Goal: Task Accomplishment & Management: Manage account settings

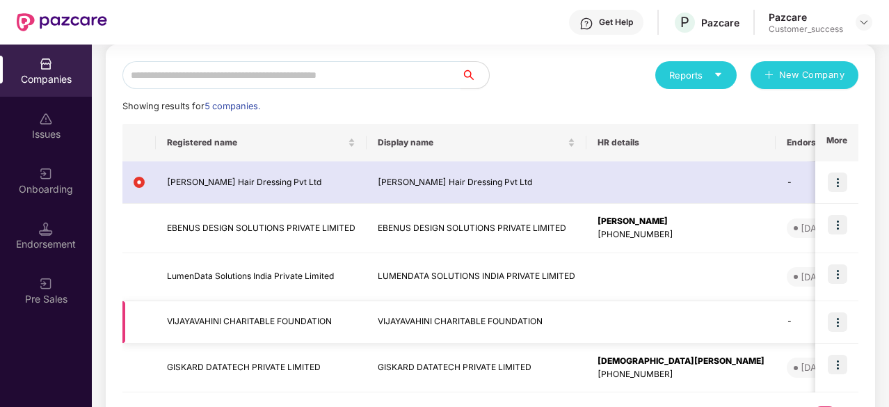
scroll to position [154, 0]
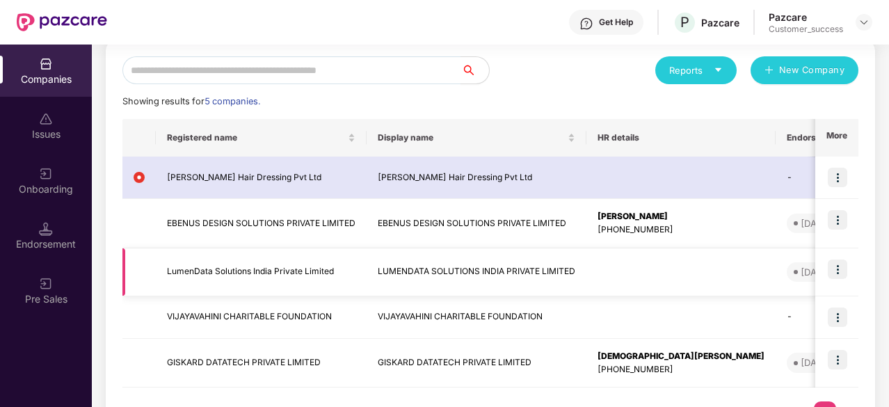
click at [846, 267] on img at bounding box center [837, 269] width 19 height 19
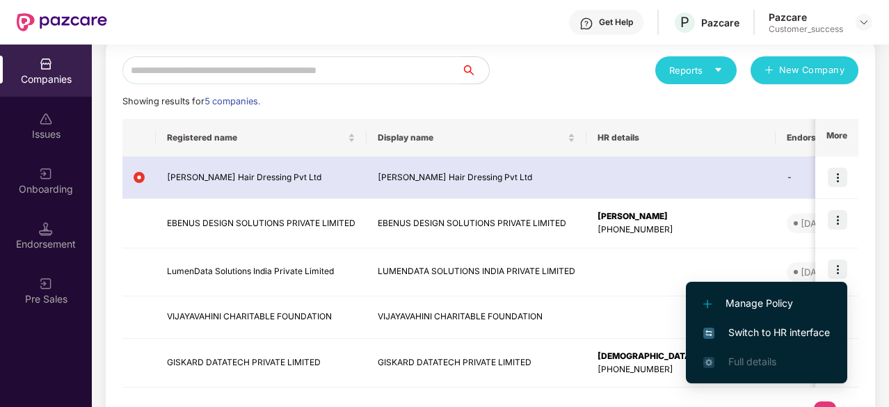
click at [754, 334] on span "Switch to HR interface" at bounding box center [767, 332] width 127 height 15
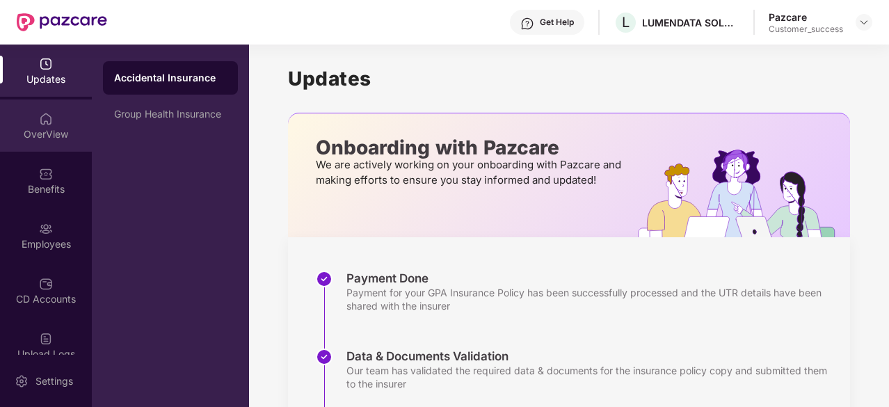
click at [38, 143] on div "OverView" at bounding box center [46, 126] width 92 height 52
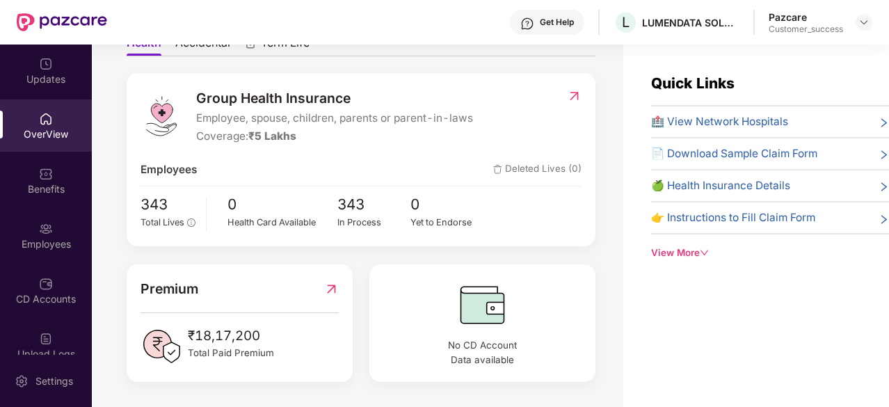
scroll to position [93, 0]
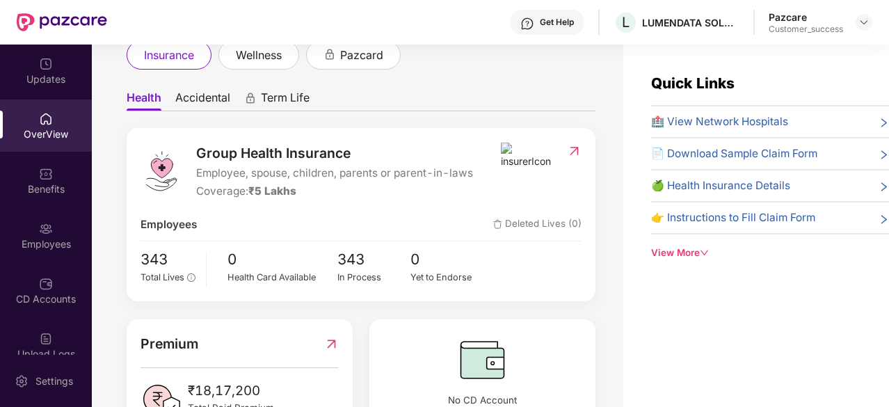
click at [212, 93] on span "Accidental" at bounding box center [202, 100] width 55 height 20
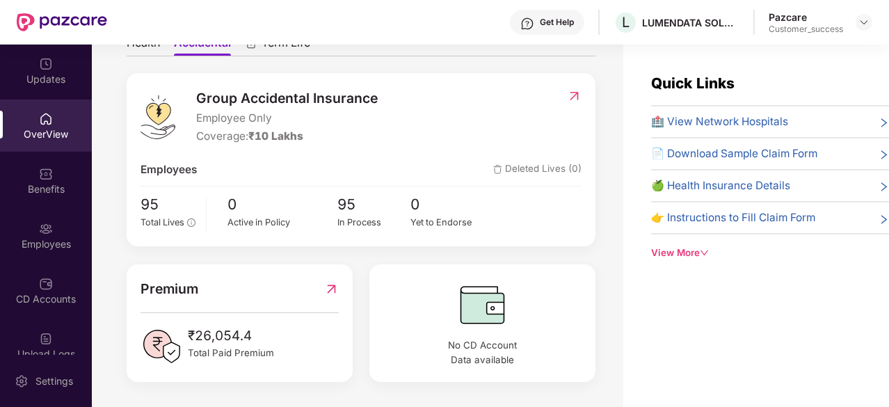
scroll to position [63, 0]
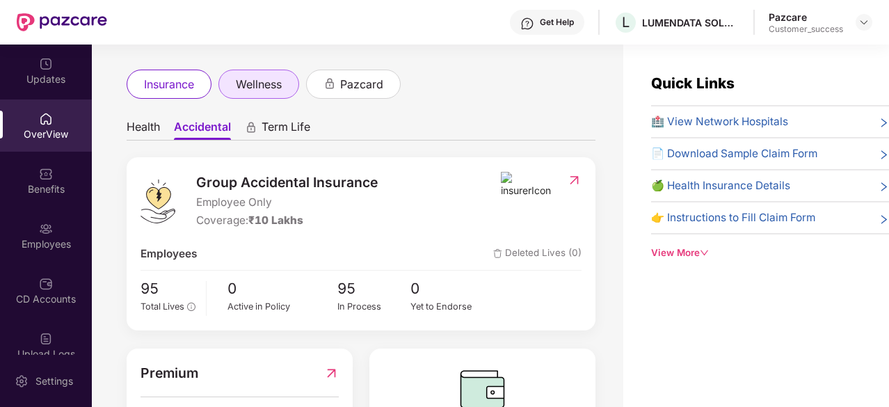
click at [281, 90] on span "wellness" at bounding box center [259, 84] width 46 height 17
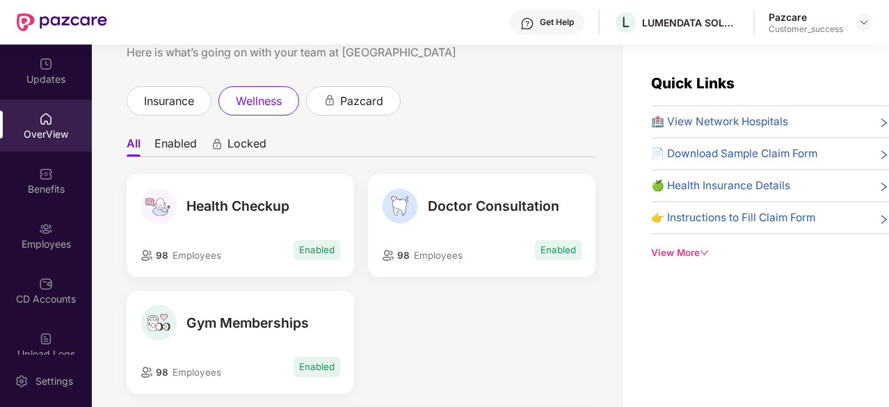
scroll to position [46, 0]
click at [779, 123] on span "🏥 View Network Hospitals" at bounding box center [719, 121] width 137 height 17
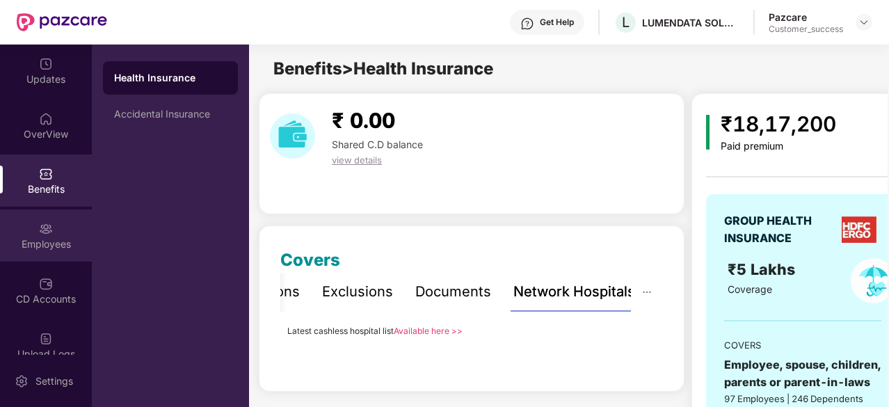
click at [39, 223] on img at bounding box center [46, 229] width 14 height 14
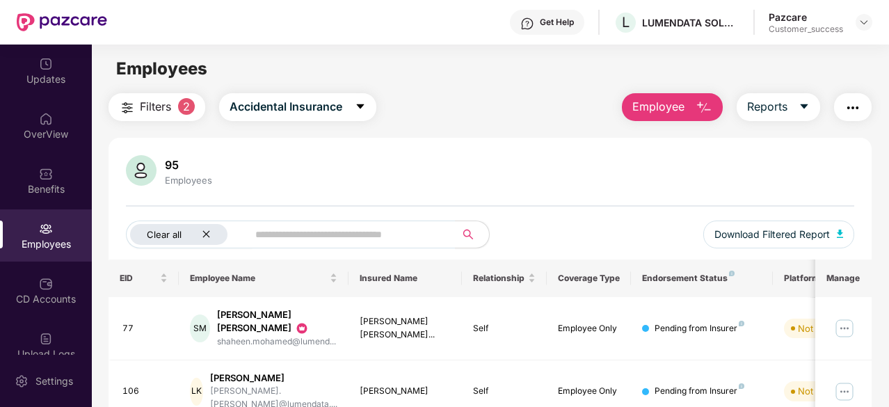
click at [209, 233] on icon "close" at bounding box center [206, 234] width 9 height 9
click at [248, 235] on input "text" at bounding box center [325, 234] width 223 height 21
click at [705, 106] on img "button" at bounding box center [704, 108] width 17 height 17
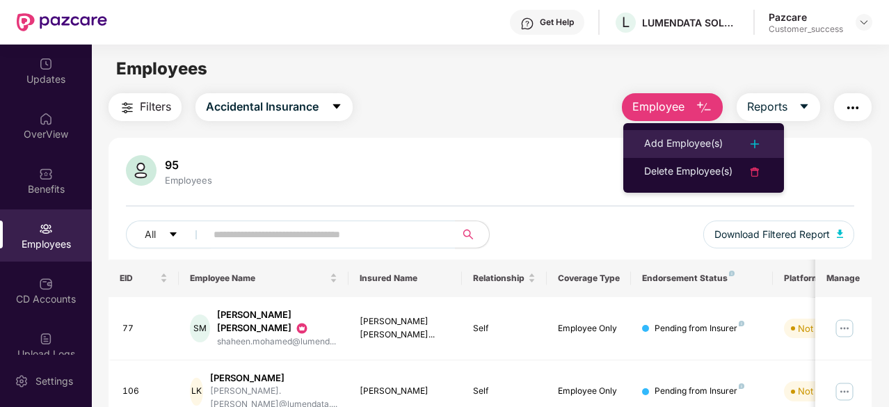
click at [658, 142] on div "Add Employee(s)" at bounding box center [683, 144] width 79 height 17
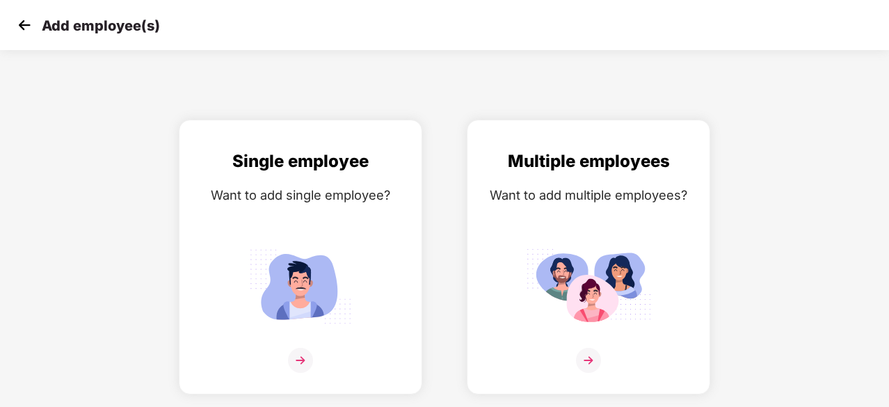
click at [22, 31] on img at bounding box center [24, 25] width 21 height 21
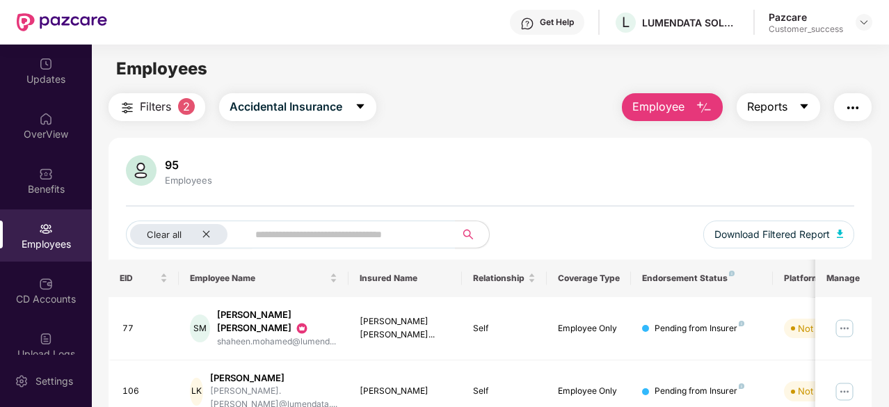
click at [788, 112] on span "Reports" at bounding box center [767, 106] width 40 height 17
click at [52, 274] on div "CD Accounts" at bounding box center [46, 290] width 92 height 52
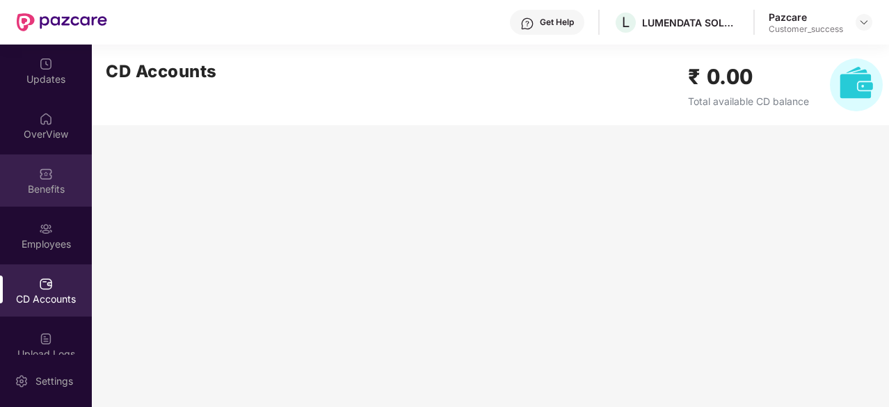
click at [49, 168] on img at bounding box center [46, 174] width 14 height 14
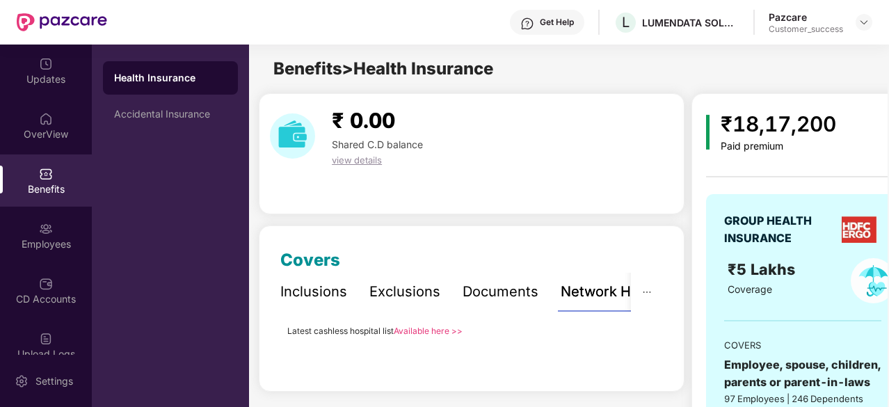
click at [333, 296] on div "Inclusions" at bounding box center [313, 292] width 67 height 22
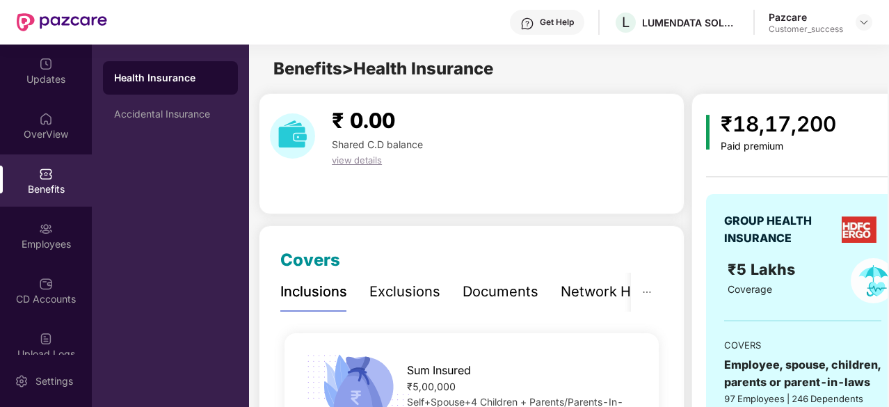
click at [403, 290] on div "Exclusions" at bounding box center [405, 292] width 71 height 22
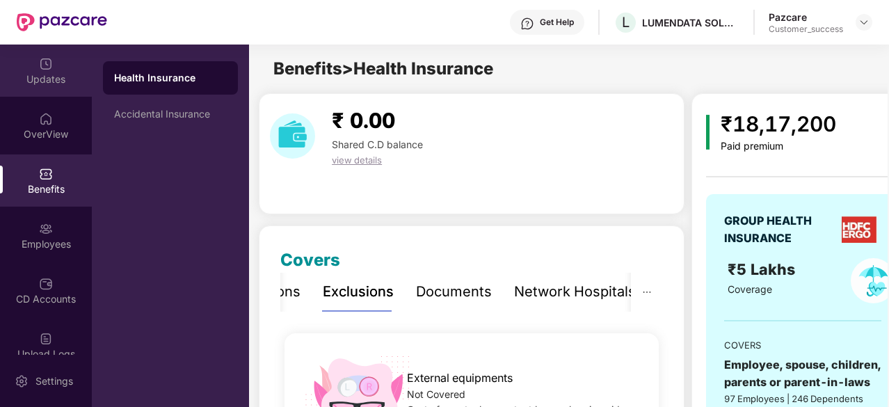
click at [56, 90] on div "Updates" at bounding box center [46, 71] width 92 height 52
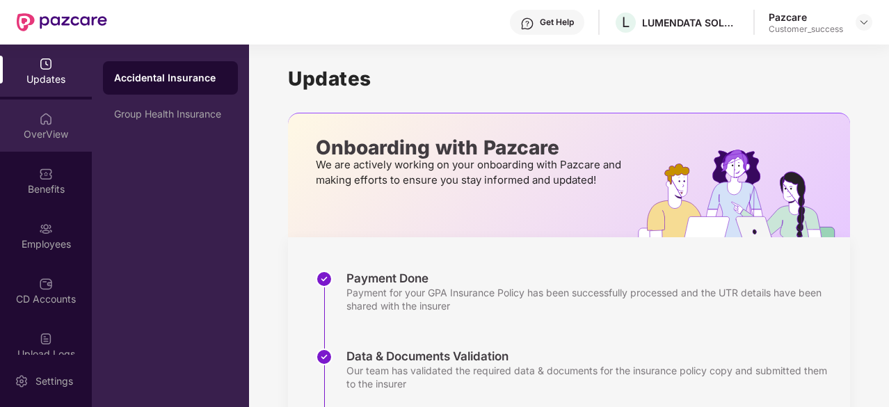
click at [49, 129] on div "OverView" at bounding box center [46, 134] width 92 height 14
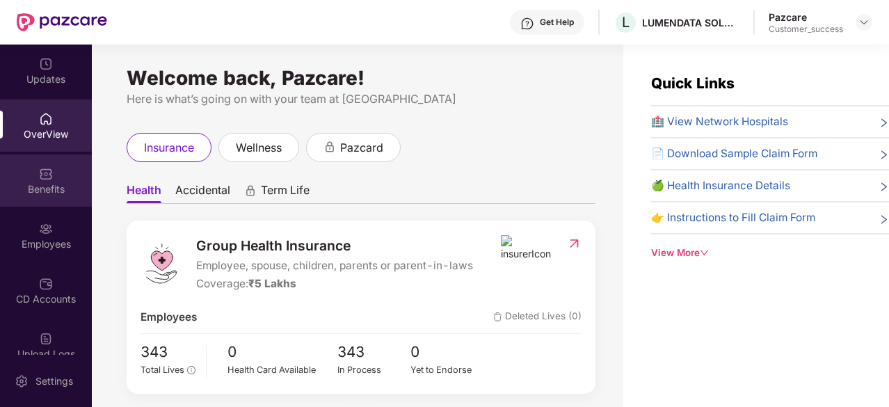
click at [19, 189] on div "Benefits" at bounding box center [46, 189] width 92 height 14
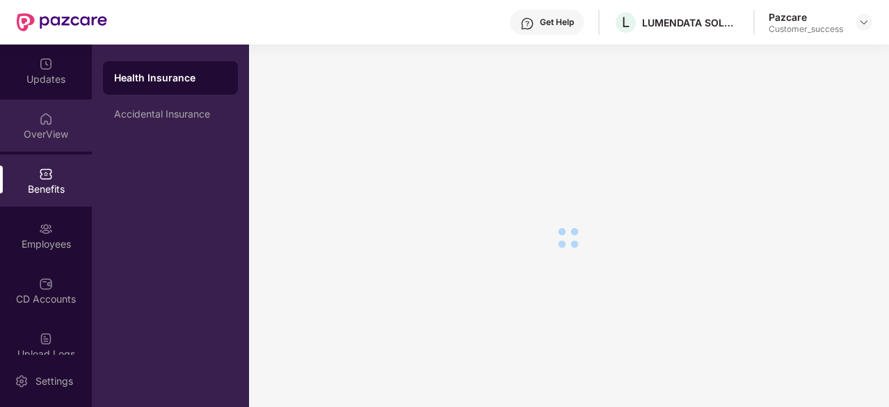
click at [58, 124] on div "OverView" at bounding box center [46, 126] width 92 height 52
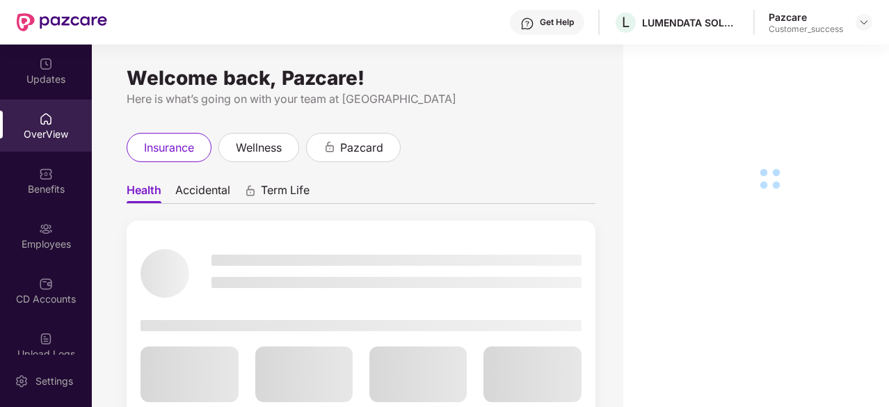
click at [43, 182] on div "Benefits" at bounding box center [46, 189] width 92 height 14
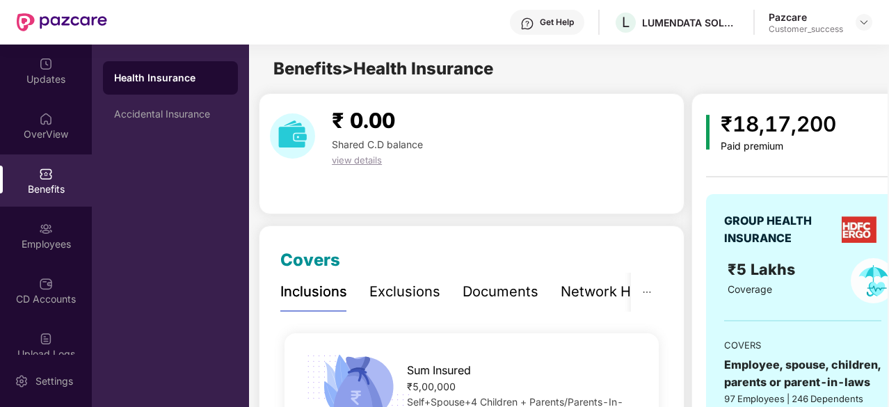
click at [401, 296] on div "Exclusions" at bounding box center [405, 292] width 71 height 22
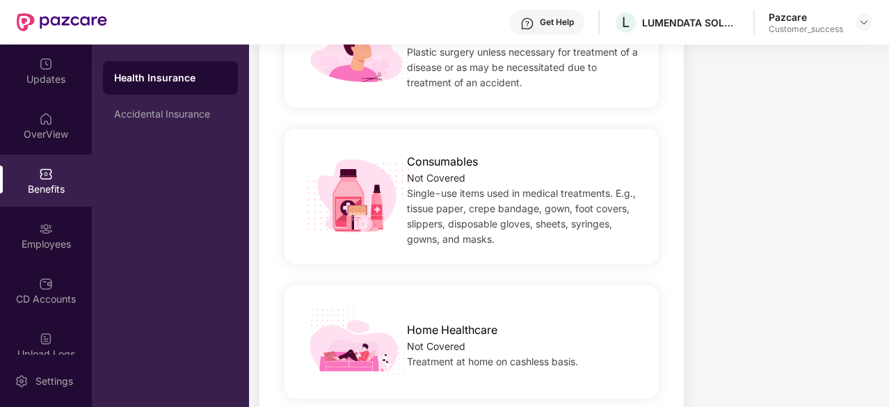
scroll to position [814, 0]
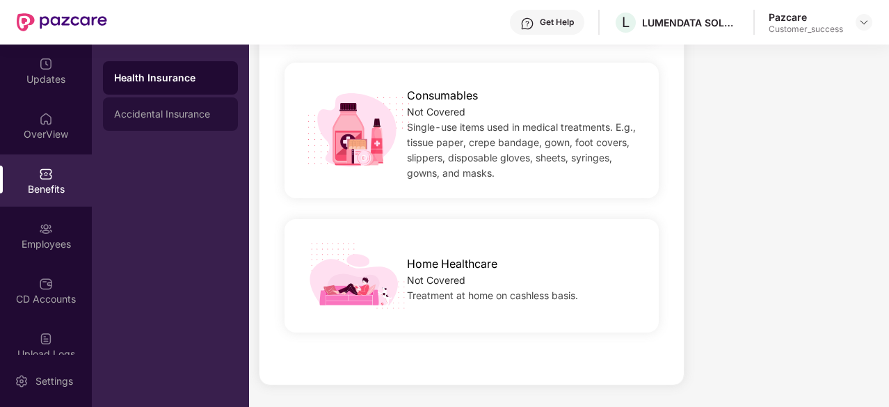
click at [142, 111] on div "Accidental Insurance" at bounding box center [170, 114] width 113 height 11
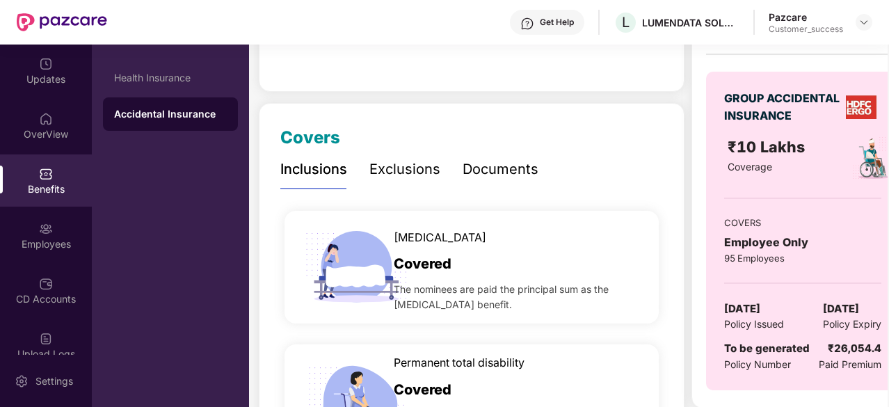
scroll to position [208, 0]
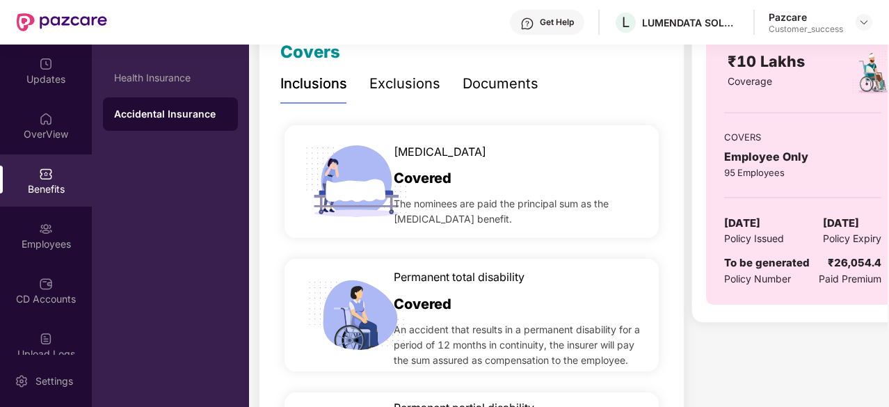
click at [406, 180] on span "Covered" at bounding box center [423, 179] width 58 height 22
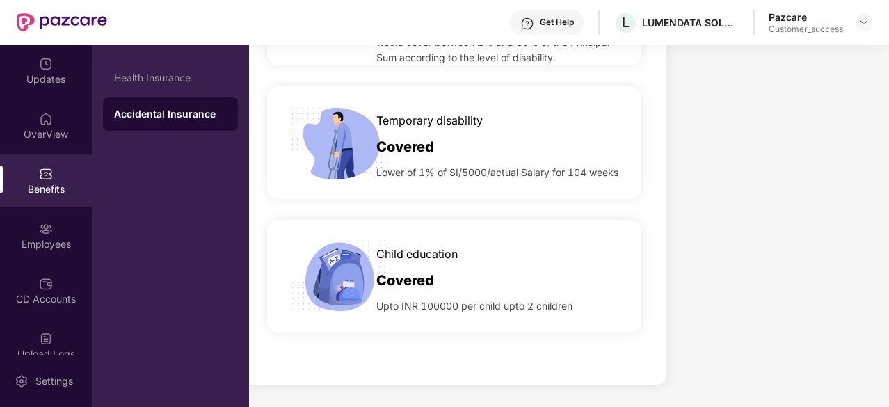
scroll to position [601, 0]
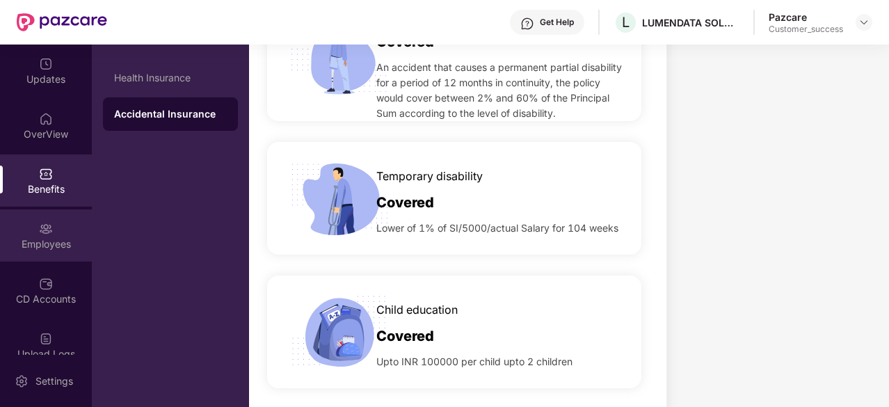
click at [45, 227] on img at bounding box center [46, 229] width 14 height 14
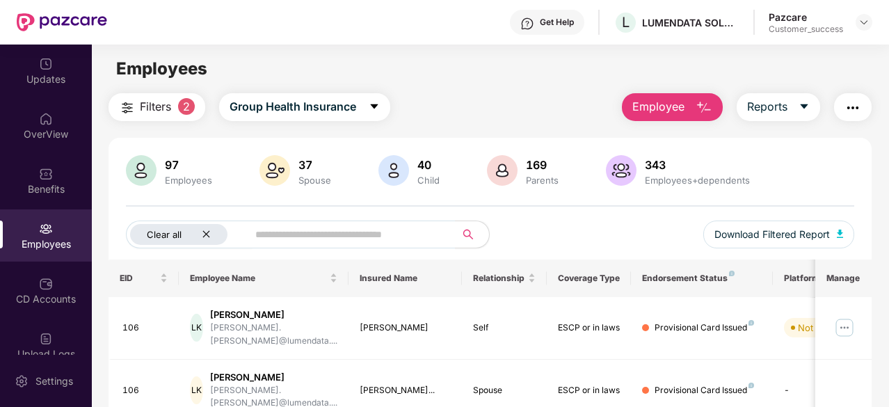
click at [199, 230] on div "Clear all" at bounding box center [178, 234] width 97 height 21
click at [268, 239] on input "text" at bounding box center [325, 234] width 223 height 21
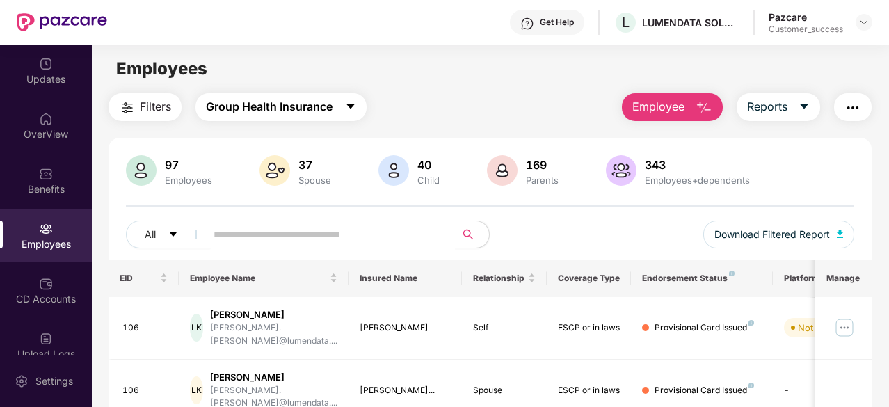
click at [324, 115] on span "Group Health Insurance" at bounding box center [269, 106] width 127 height 17
click at [536, 113] on div "Filters Group Health Insurance Employee Reports" at bounding box center [490, 107] width 763 height 28
click at [689, 106] on button "Employee" at bounding box center [672, 107] width 101 height 28
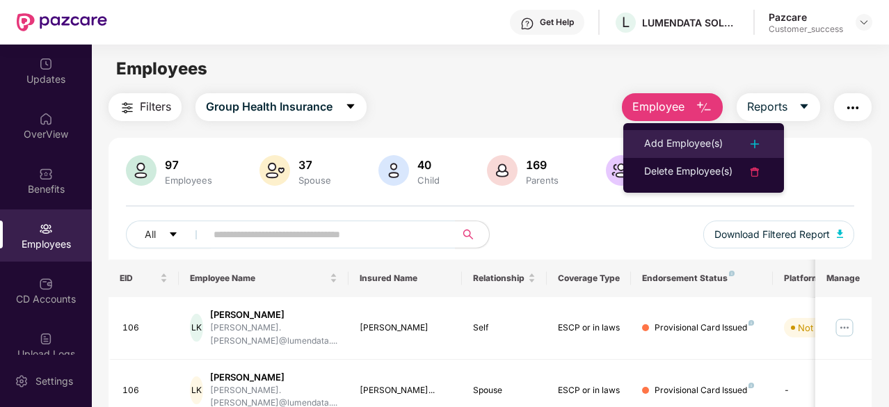
click at [679, 141] on div "Add Employee(s)" at bounding box center [683, 144] width 79 height 17
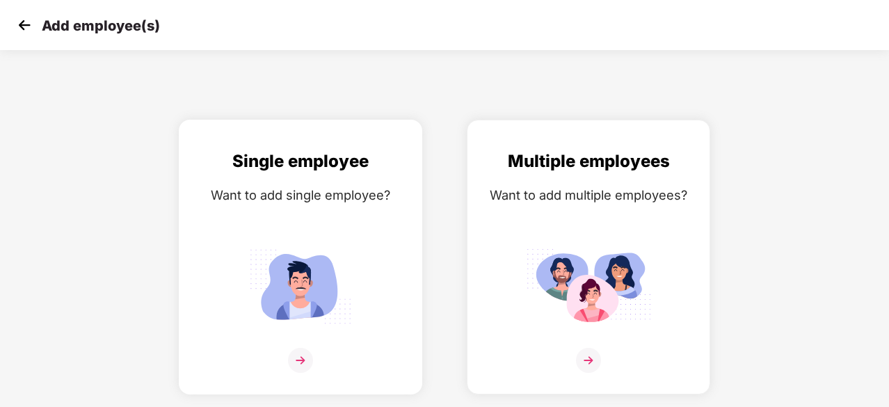
click at [316, 238] on div "Single employee Want to add single employee?" at bounding box center [300, 269] width 214 height 242
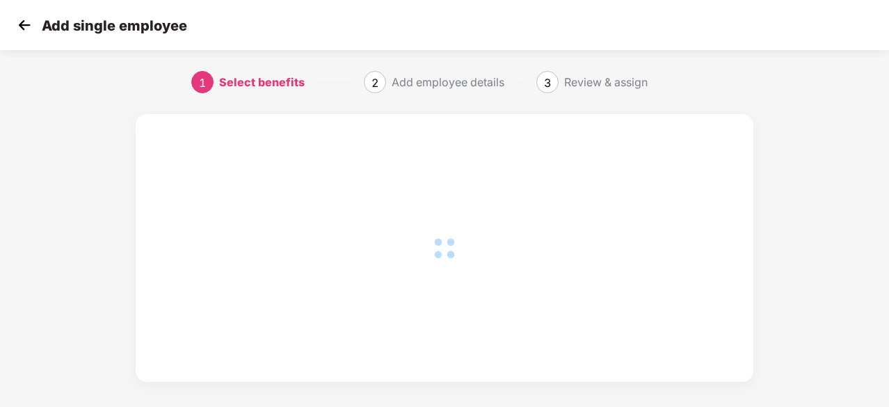
click at [27, 19] on img at bounding box center [24, 25] width 21 height 21
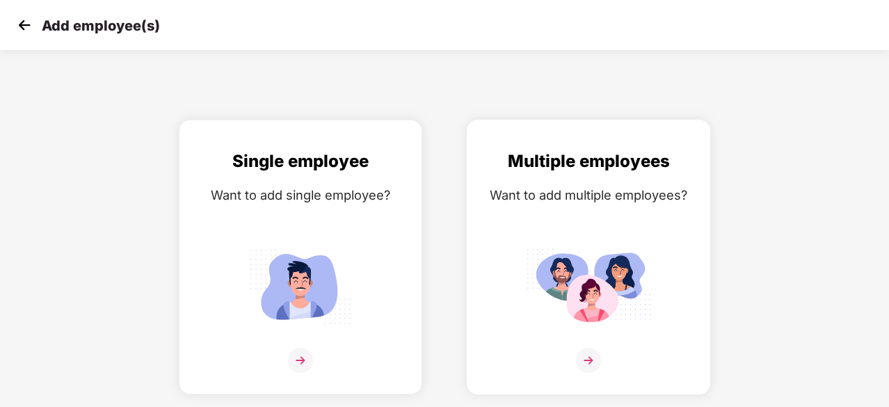
click at [599, 211] on div "Multiple employees Want to add multiple employees?" at bounding box center [589, 269] width 214 height 242
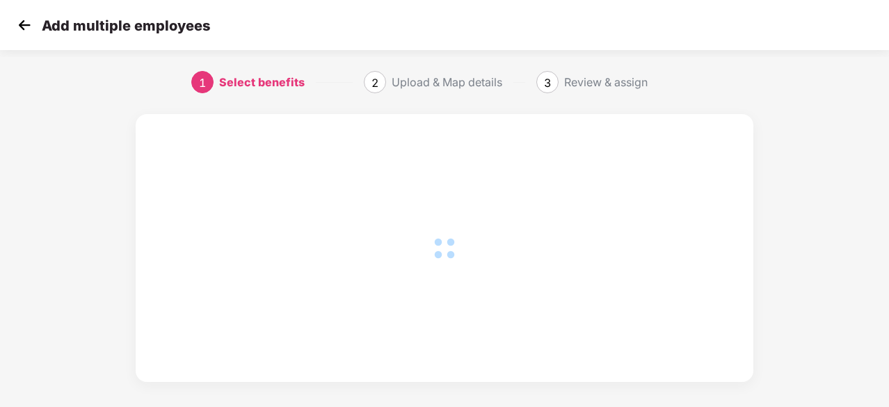
click at [26, 31] on img at bounding box center [24, 25] width 21 height 21
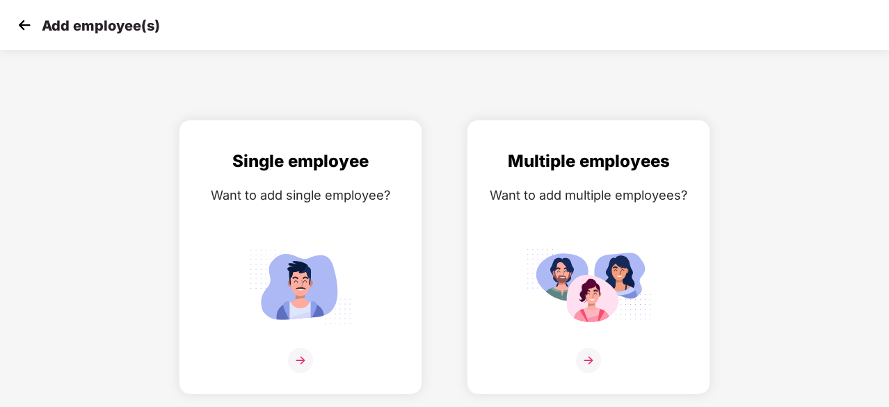
click at [26, 31] on img at bounding box center [24, 25] width 21 height 21
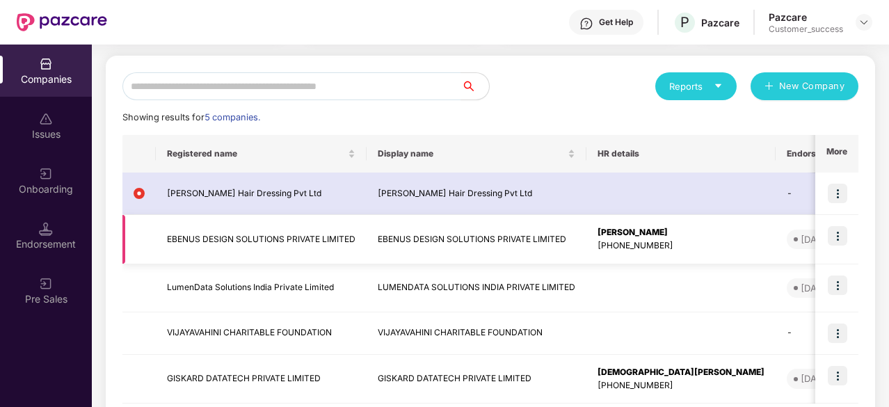
scroll to position [144, 0]
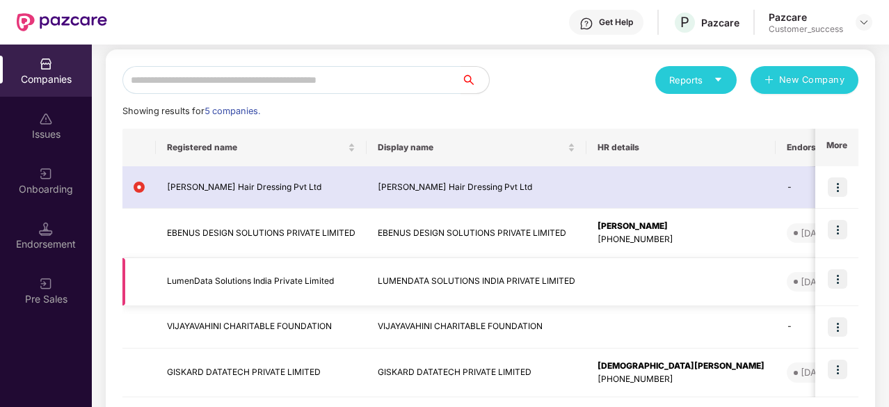
click at [845, 278] on img at bounding box center [837, 278] width 19 height 19
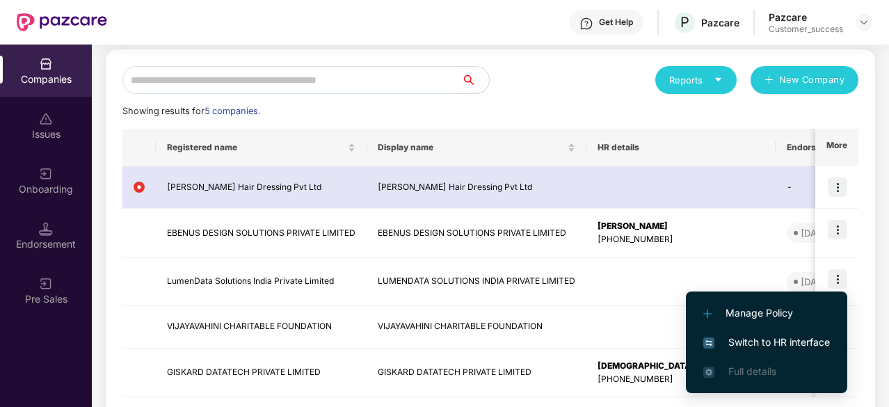
click at [755, 339] on span "Switch to HR interface" at bounding box center [767, 342] width 127 height 15
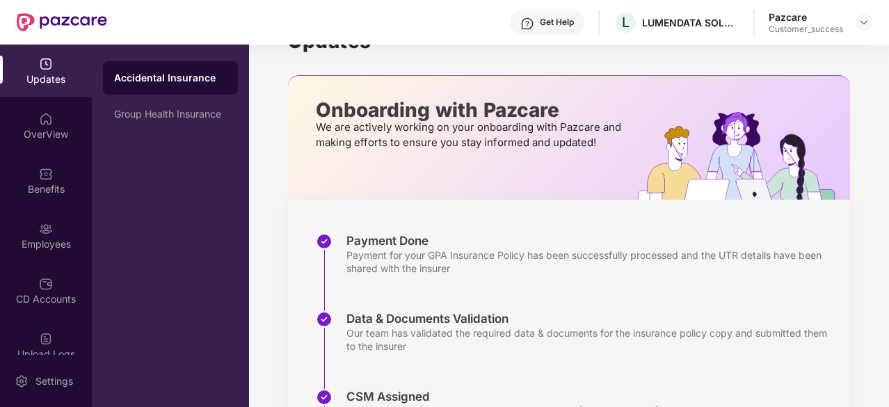
scroll to position [0, 0]
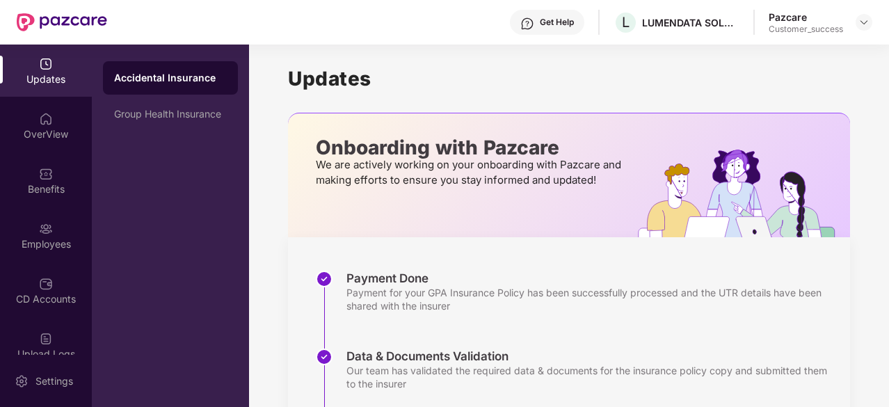
click at [47, 72] on div "Updates" at bounding box center [46, 79] width 92 height 14
click at [171, 118] on div "Group Health Insurance" at bounding box center [170, 114] width 113 height 11
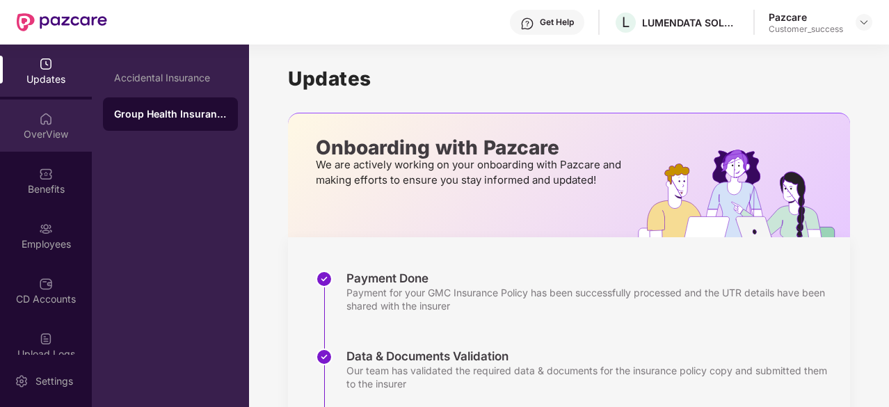
click at [63, 145] on div "OverView" at bounding box center [46, 126] width 92 height 52
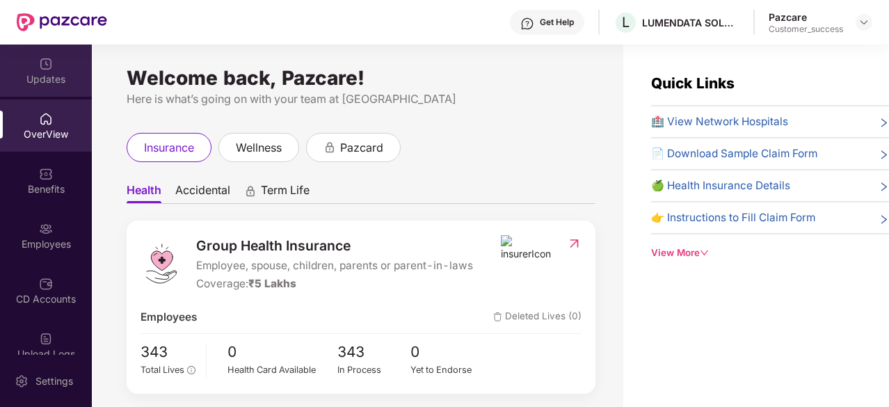
click at [52, 81] on div "Updates" at bounding box center [46, 79] width 92 height 14
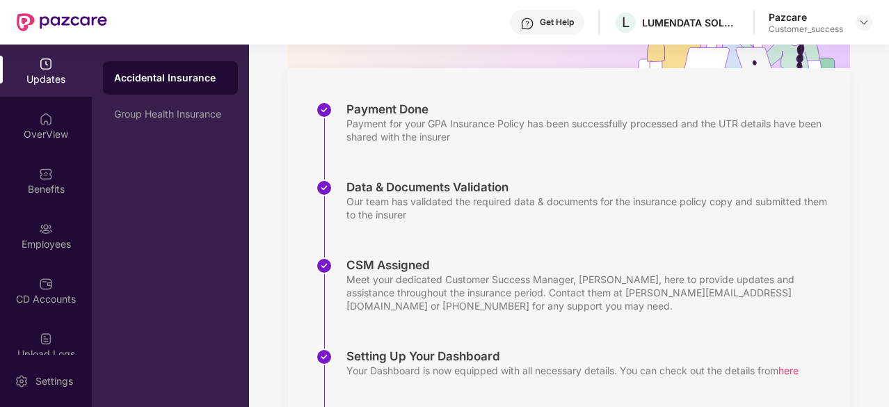
scroll to position [169, 0]
click at [166, 122] on div "Group Health Insurance" at bounding box center [170, 113] width 135 height 33
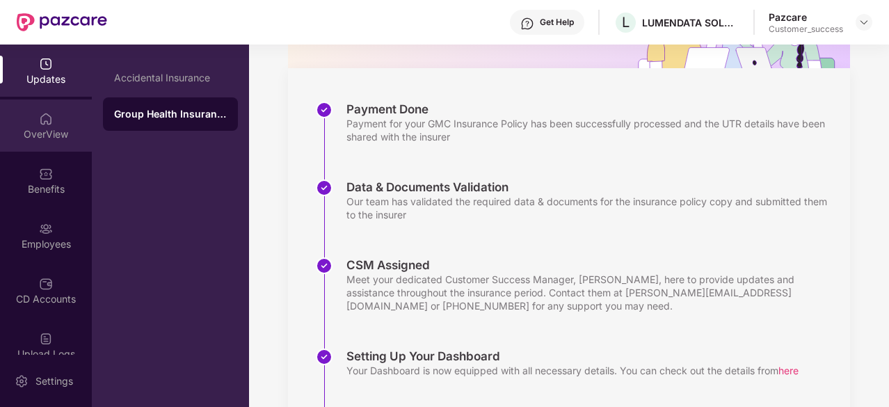
click at [77, 129] on div "OverView" at bounding box center [46, 134] width 92 height 14
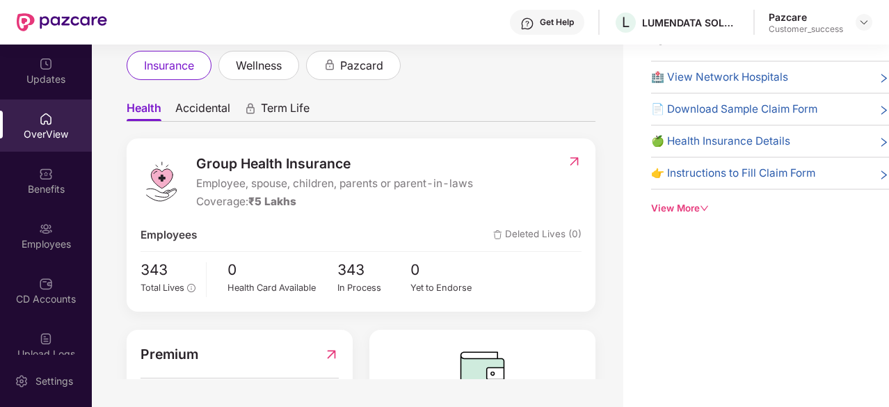
scroll to position [0, 0]
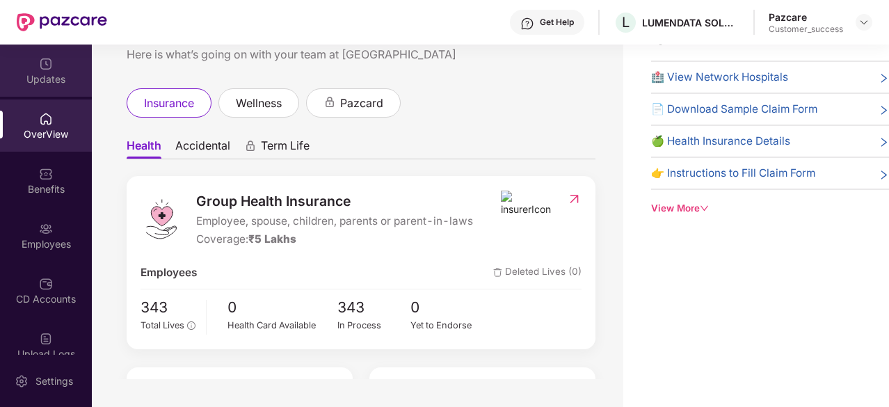
click at [45, 65] on img at bounding box center [46, 64] width 14 height 14
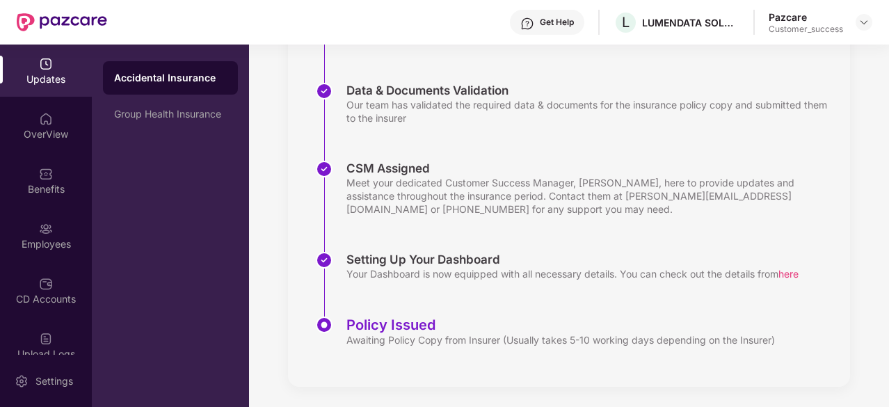
scroll to position [267, 0]
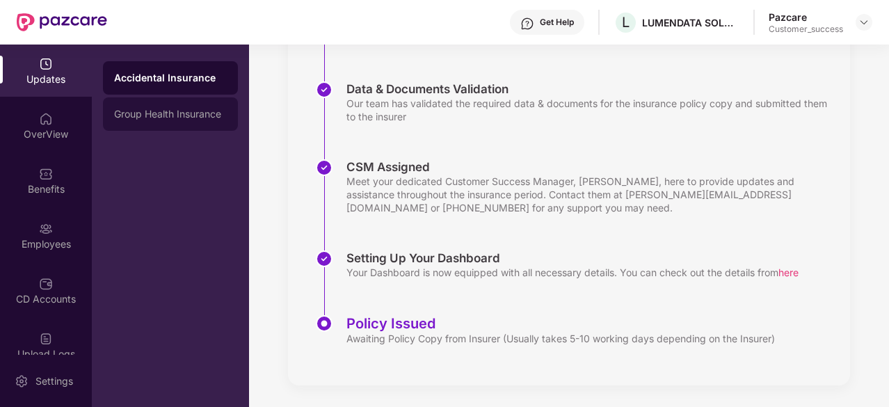
click at [161, 118] on div "Group Health Insurance" at bounding box center [170, 114] width 113 height 11
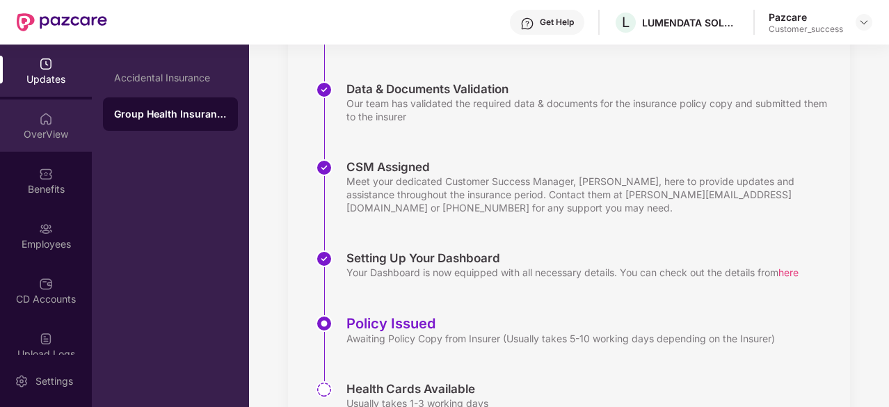
click at [55, 138] on div "OverView" at bounding box center [46, 134] width 92 height 14
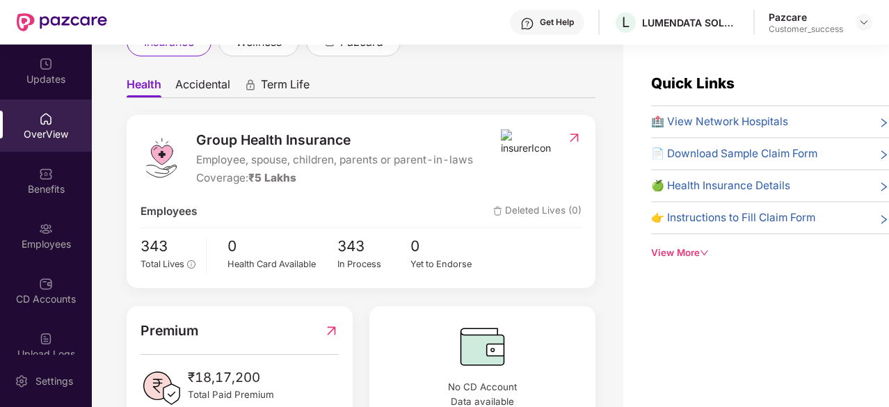
scroll to position [27, 0]
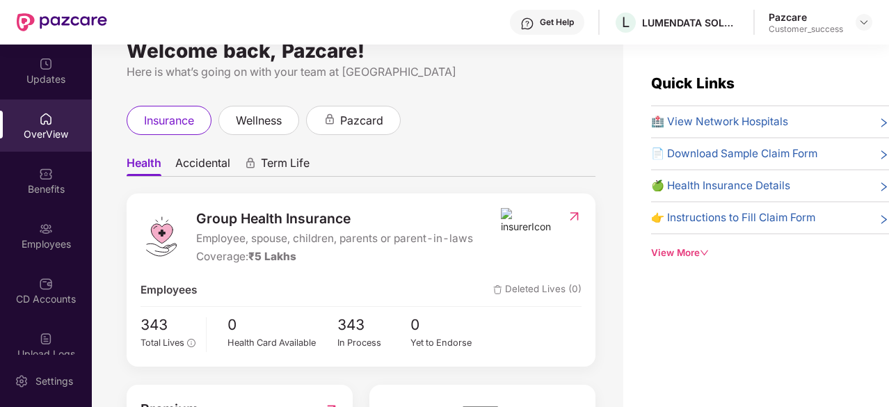
click at [501, 109] on div "insurance wellness pazcard" at bounding box center [361, 120] width 469 height 29
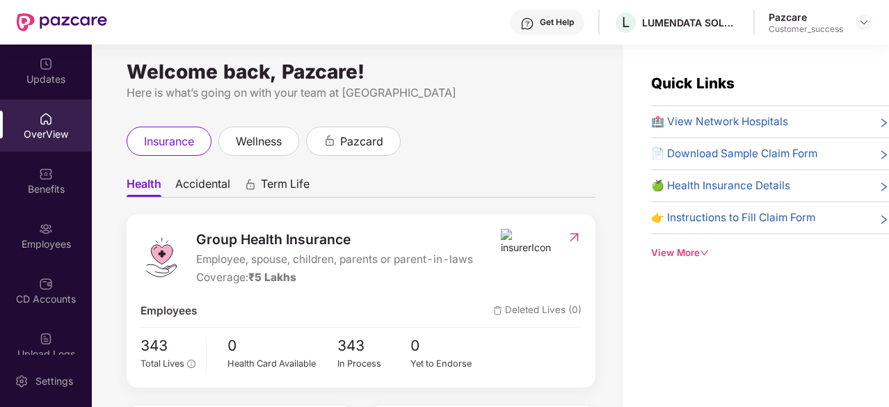
scroll to position [0, 0]
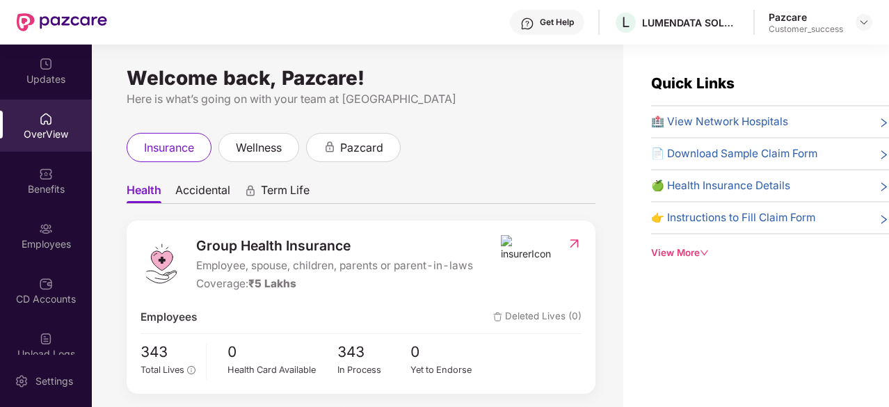
click at [541, 121] on div "Welcome back, Pazcare! Here is what’s going on with your team at Pazcare insura…" at bounding box center [358, 234] width 532 height 379
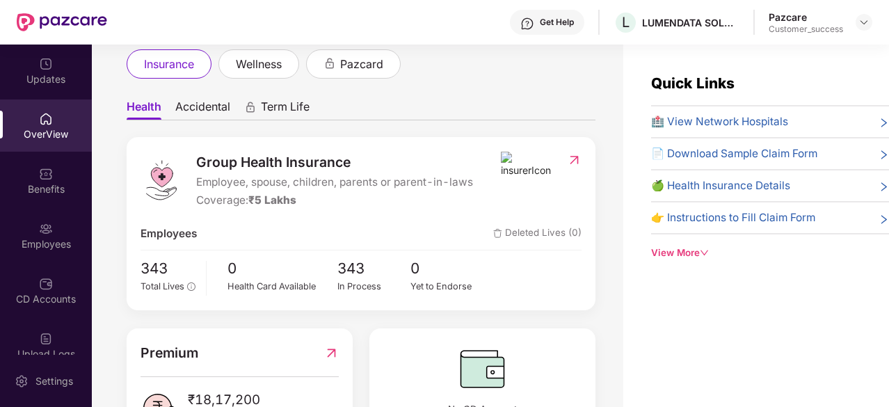
scroll to position [83, 0]
click at [199, 108] on span "Accidental" at bounding box center [202, 110] width 55 height 20
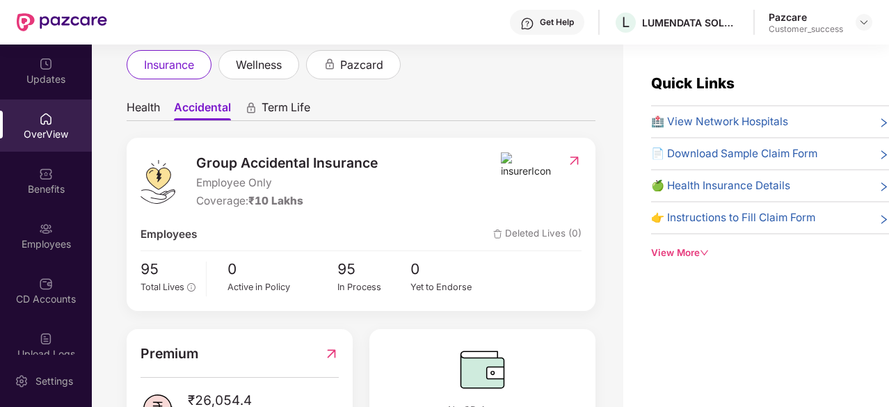
click at [464, 112] on ul "Health Accidental Term Life" at bounding box center [361, 107] width 469 height 28
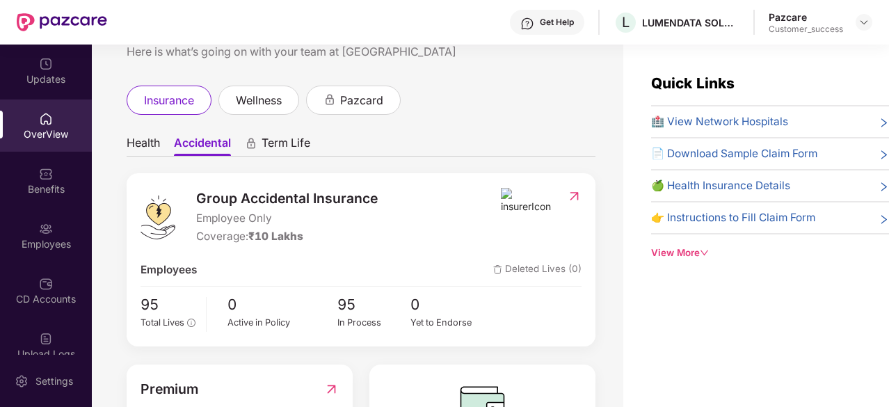
scroll to position [47, 0]
click at [150, 143] on span "Health" at bounding box center [143, 146] width 33 height 20
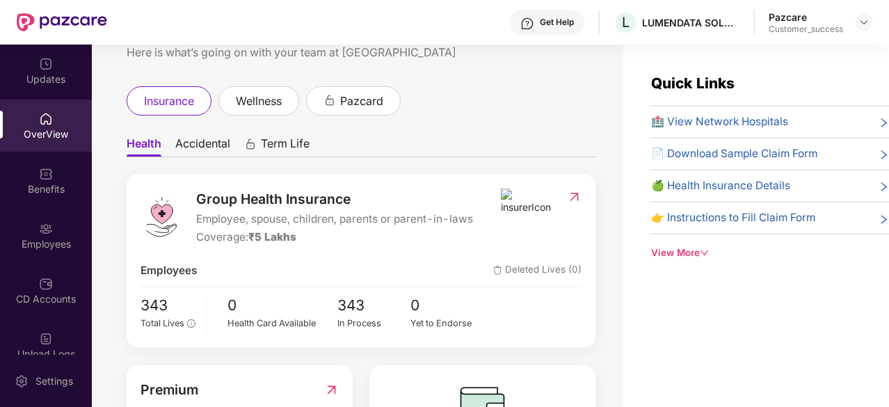
click at [199, 144] on span "Accidental" at bounding box center [202, 146] width 55 height 20
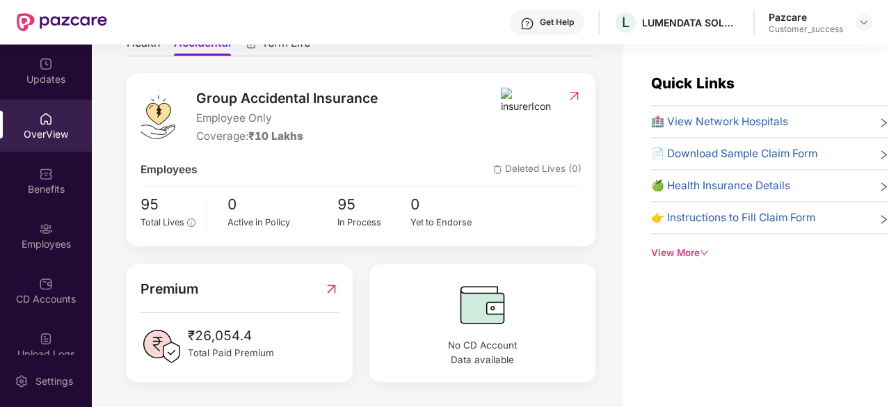
scroll to position [90, 0]
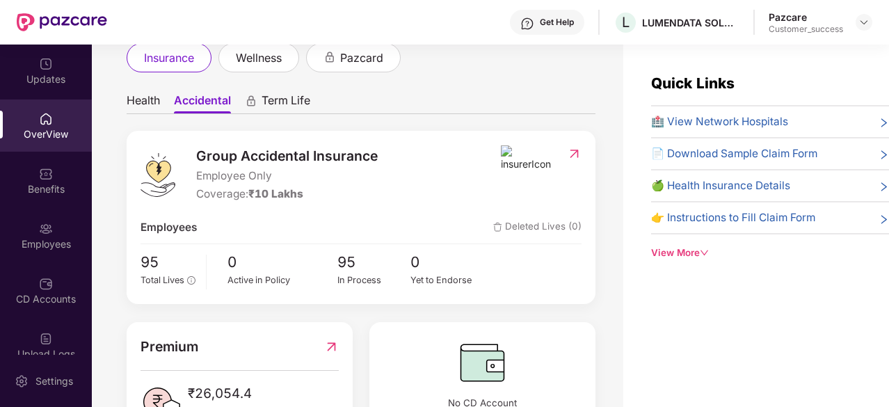
click at [145, 100] on span "Health" at bounding box center [143, 103] width 33 height 20
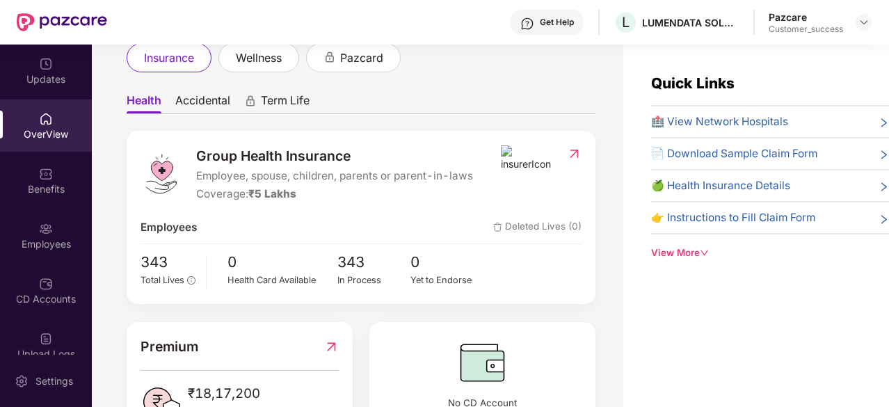
click at [285, 193] on span "₹5 Lakhs" at bounding box center [272, 193] width 48 height 13
click at [331, 173] on span "Employee, spouse, children, parents or parent-in-laws" at bounding box center [334, 176] width 277 height 17
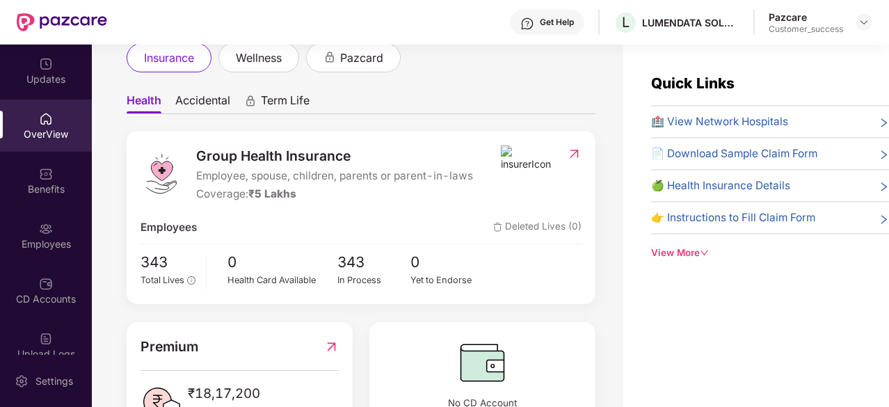
click at [292, 197] on span "₹5 Lakhs" at bounding box center [272, 193] width 48 height 13
click at [309, 177] on span "Employee, spouse, children, parents or parent-in-laws" at bounding box center [334, 176] width 277 height 17
click at [348, 178] on span "Employee, spouse, children, parents or parent-in-laws" at bounding box center [334, 176] width 277 height 17
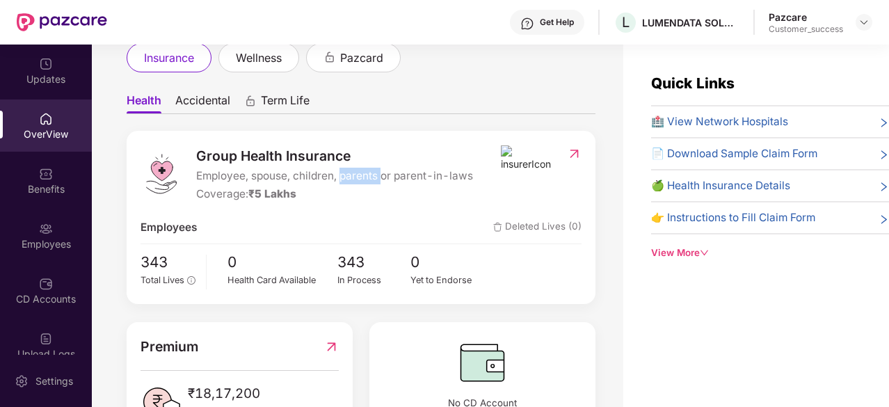
click at [348, 178] on span "Employee, spouse, children, parents or parent-in-laws" at bounding box center [334, 176] width 277 height 17
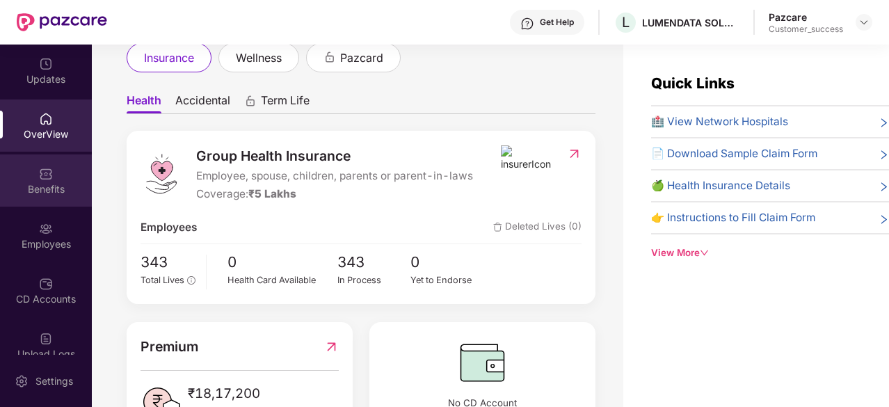
click at [47, 187] on div "Benefits" at bounding box center [46, 189] width 92 height 14
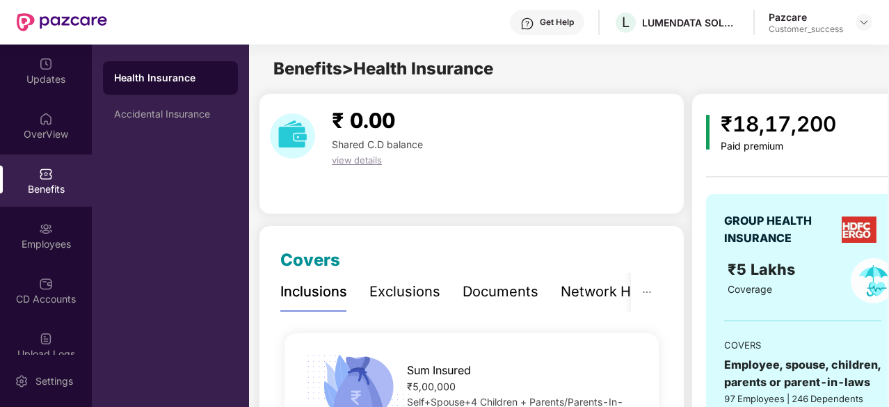
click at [164, 77] on div "Health Insurance" at bounding box center [170, 78] width 113 height 14
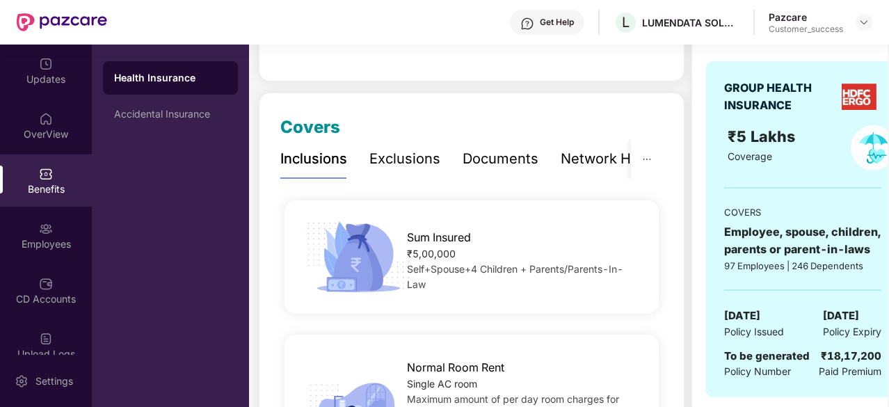
scroll to position [182, 0]
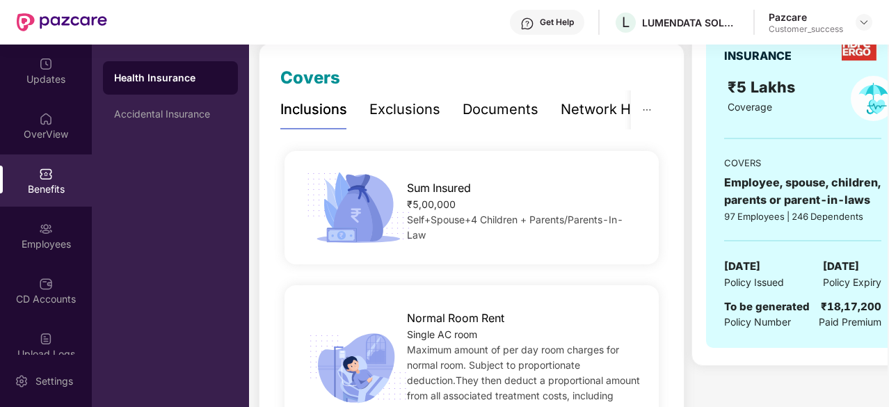
click at [447, 189] on span "Sum Insured" at bounding box center [439, 188] width 64 height 17
click at [441, 222] on span "Self+Spouse+4 Children + Parents/Parents-In-Law" at bounding box center [515, 227] width 216 height 27
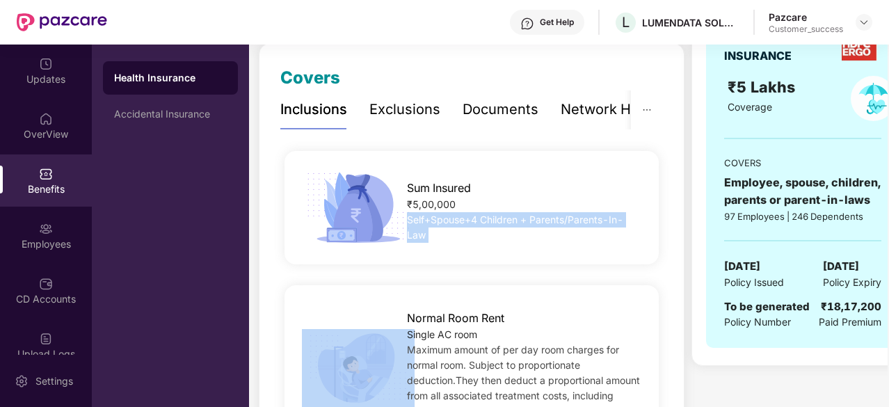
click at [441, 222] on span "Self+Spouse+4 Children + Parents/Parents-In-Law" at bounding box center [515, 227] width 216 height 27
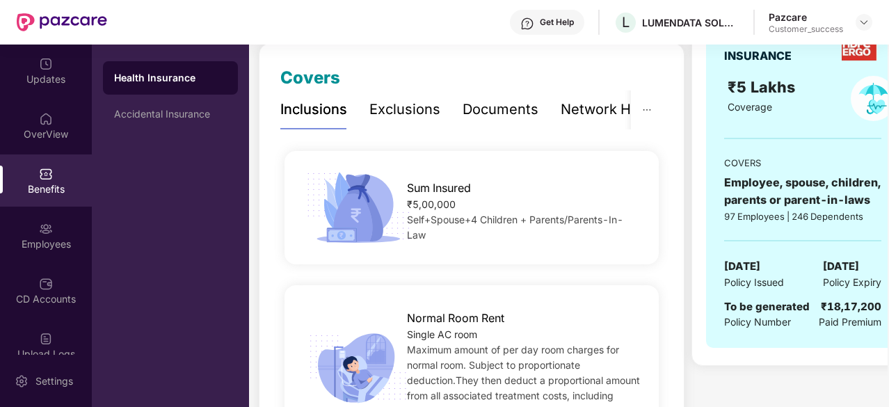
click at [440, 222] on span "Self+Spouse+4 Children + Parents/Parents-In-Law" at bounding box center [515, 227] width 216 height 27
click at [419, 221] on span "Self+Spouse+4 Children + Parents/Parents-In-Law" at bounding box center [515, 227] width 216 height 27
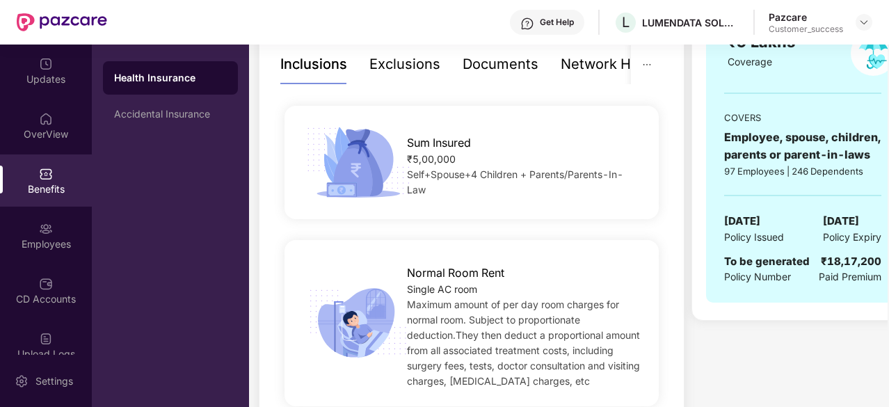
click at [454, 176] on span "Self+Spouse+4 Children + Parents/Parents-In-Law" at bounding box center [515, 181] width 216 height 27
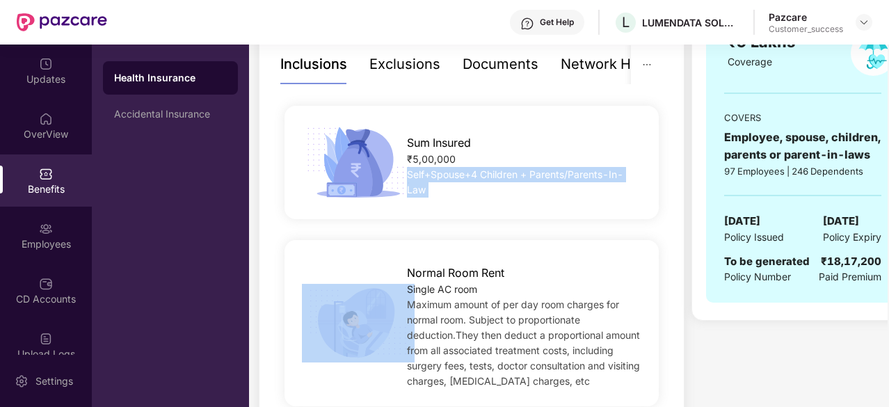
click at [454, 176] on span "Self+Spouse+4 Children + Parents/Parents-In-Law" at bounding box center [515, 181] width 216 height 27
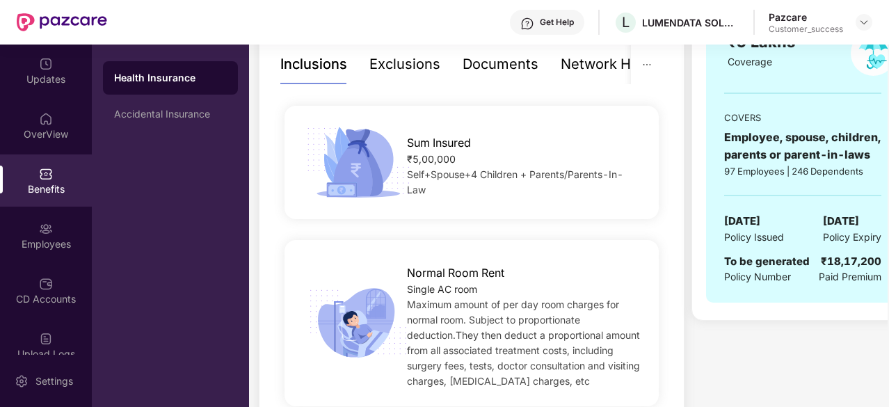
click at [211, 186] on div "Health Insurance Accidental Insurance" at bounding box center [170, 226] width 157 height 363
click at [604, 205] on div "Sum Insured ₹5,00,000 Self+Spouse+4 Children + Parents/Parents-In-Law" at bounding box center [472, 162] width 374 height 113
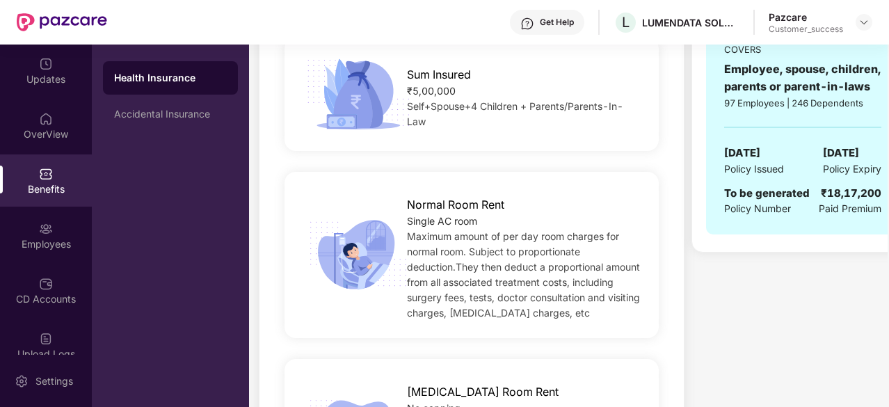
scroll to position [296, 0]
click at [450, 205] on span "Normal Room Rent" at bounding box center [455, 204] width 97 height 17
click at [609, 220] on div "Single AC room" at bounding box center [524, 221] width 235 height 15
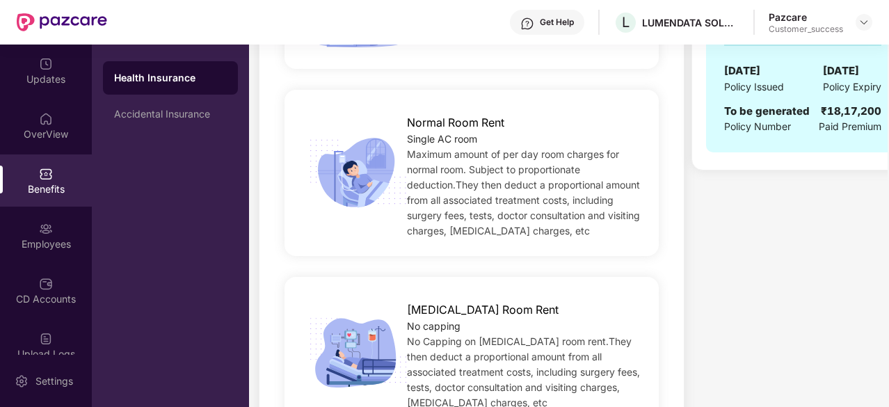
scroll to position [377, 0]
click at [527, 248] on div "Normal Room Rent Single AC room Maximum amount of per day room charges for norm…" at bounding box center [472, 173] width 374 height 166
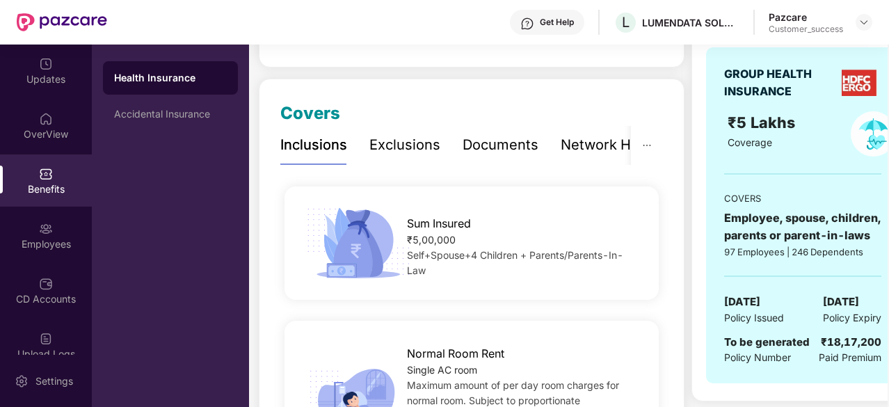
scroll to position [0, 0]
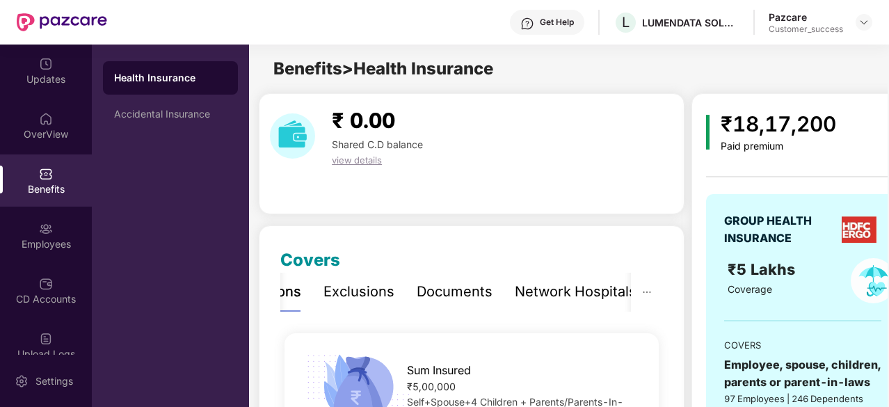
click at [364, 290] on div "Exclusions" at bounding box center [359, 292] width 71 height 22
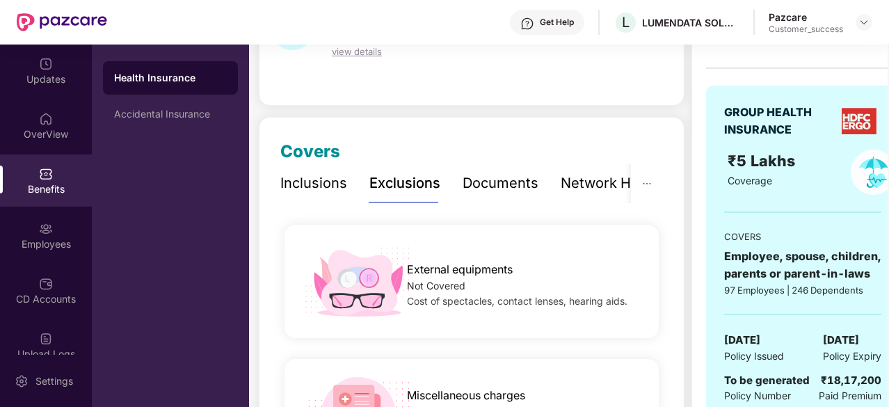
scroll to position [143, 0]
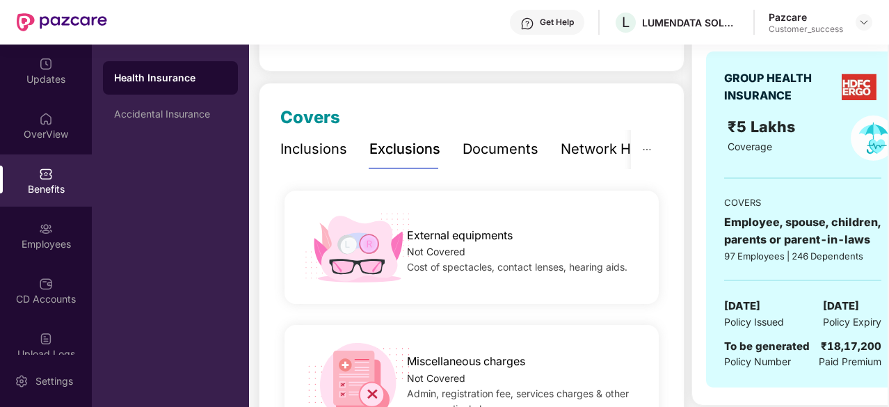
click at [319, 147] on div "Inclusions" at bounding box center [313, 149] width 67 height 22
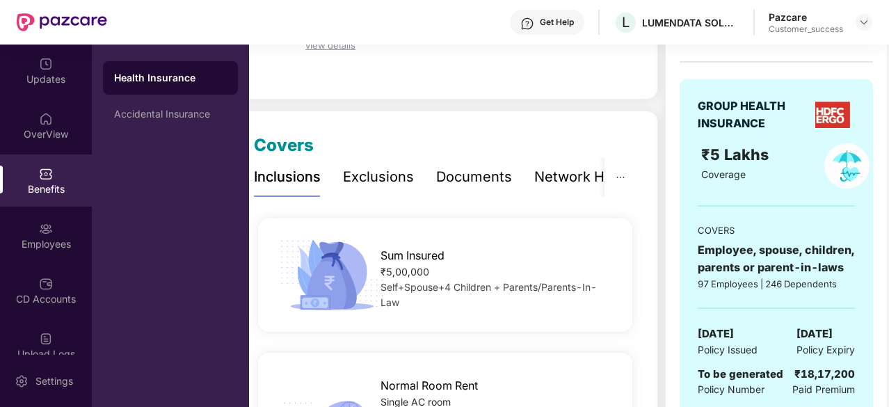
scroll to position [0, 0]
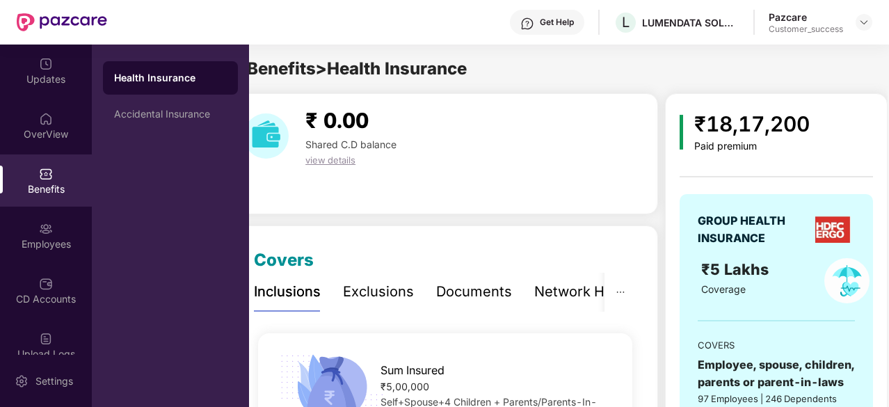
click at [380, 283] on div "Exclusions" at bounding box center [378, 292] width 71 height 22
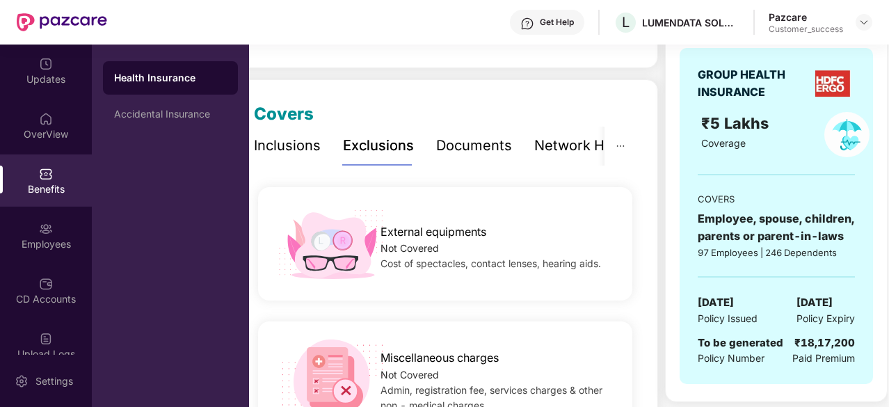
scroll to position [145, 0]
click at [287, 149] on div "Inclusions" at bounding box center [287, 147] width 67 height 22
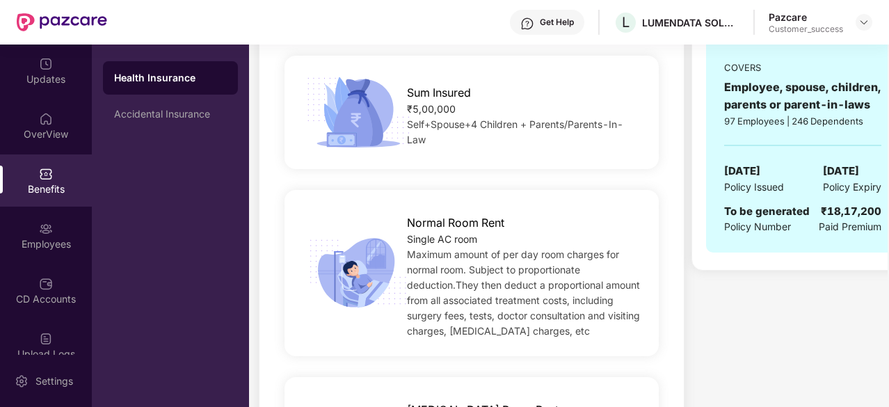
scroll to position [0, 0]
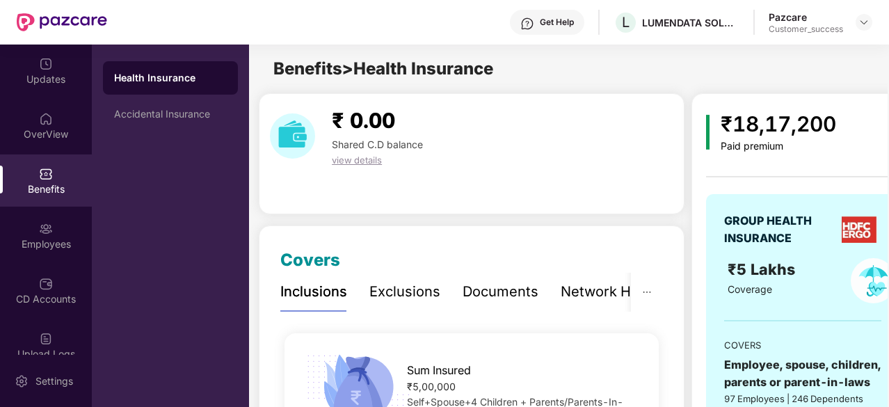
click at [409, 292] on div "Exclusions" at bounding box center [405, 292] width 71 height 22
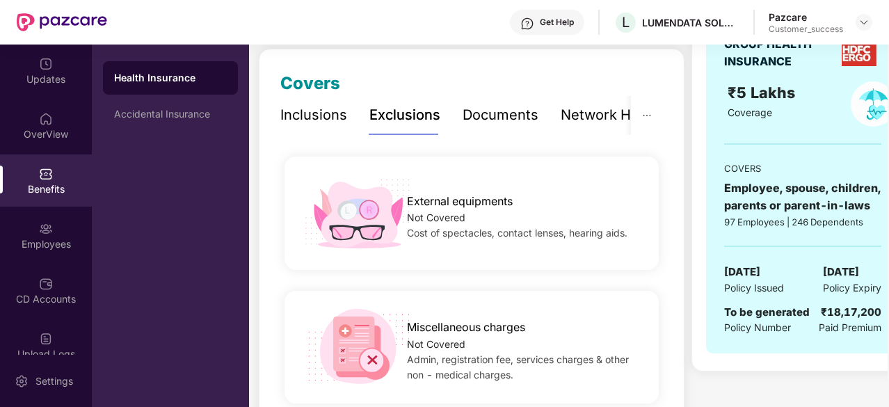
scroll to position [109, 0]
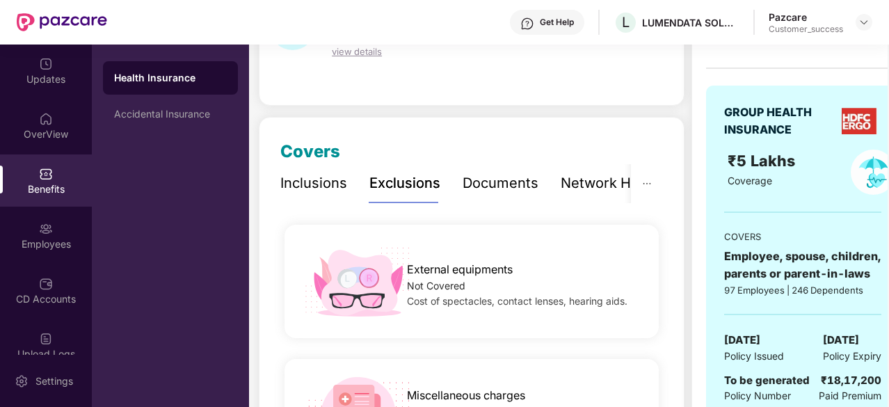
click at [326, 189] on div "Inclusions" at bounding box center [313, 184] width 67 height 22
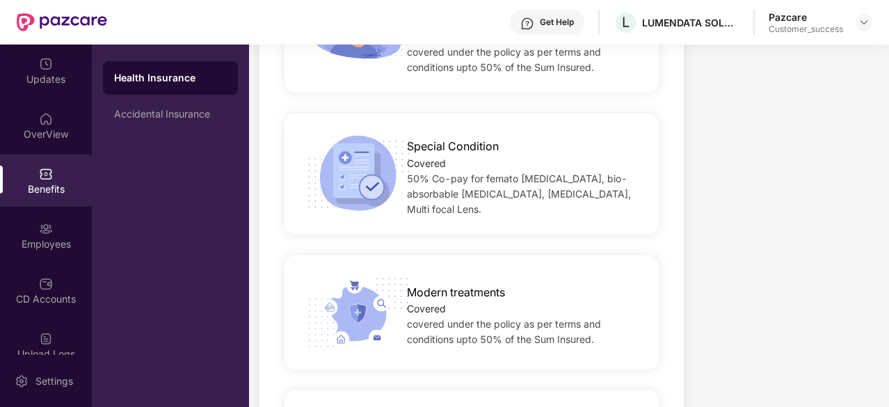
scroll to position [2617, 0]
click at [608, 171] on div "50% Co-pay for femato laser surgery, bio-absorbable Stent, Toric lens, Multi fo…" at bounding box center [524, 194] width 235 height 46
click at [1, 214] on div "Employees" at bounding box center [46, 235] width 92 height 52
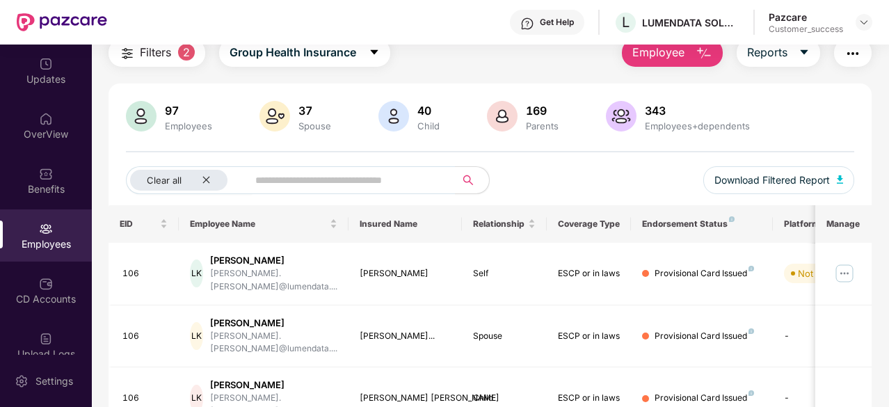
scroll to position [0, 0]
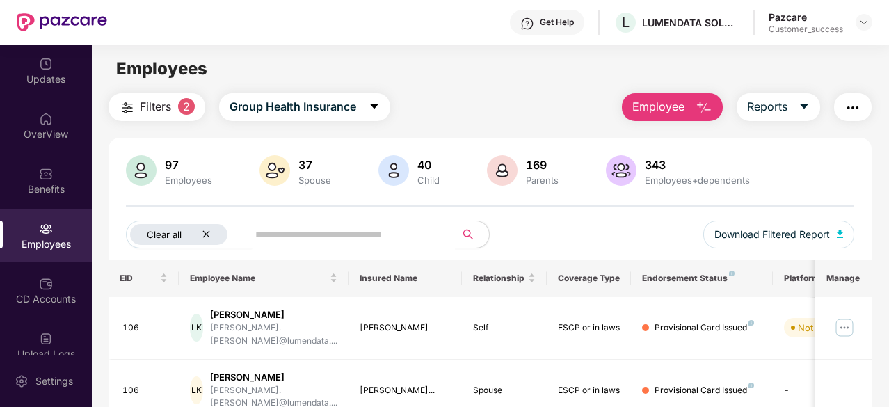
click at [209, 235] on icon "close" at bounding box center [206, 234] width 9 height 9
click at [276, 233] on input "text" at bounding box center [325, 234] width 223 height 21
click at [290, 233] on input "text" at bounding box center [325, 234] width 223 height 21
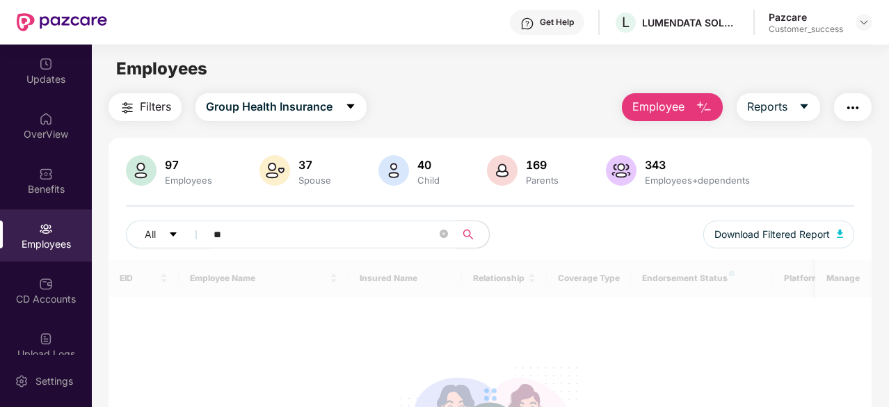
type input "*"
type input "**"
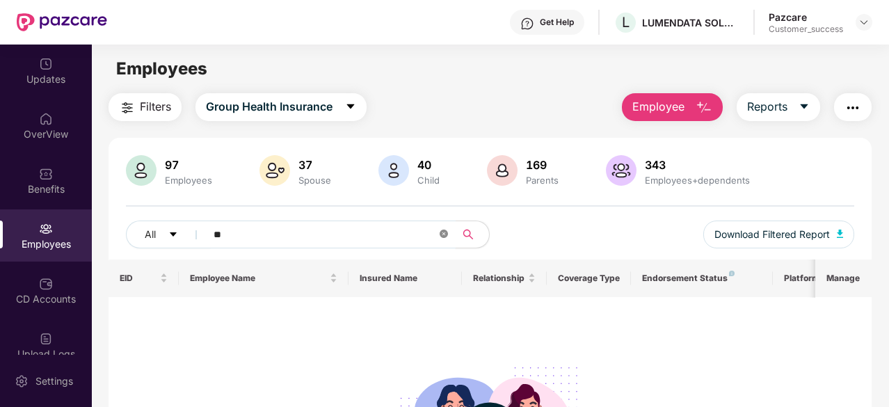
click at [444, 237] on icon "close-circle" at bounding box center [444, 234] width 8 height 8
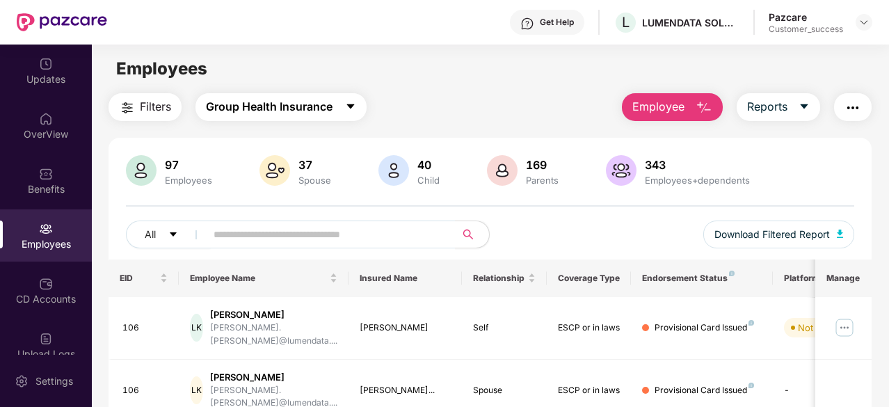
click at [352, 110] on icon "caret-down" at bounding box center [350, 106] width 11 height 11
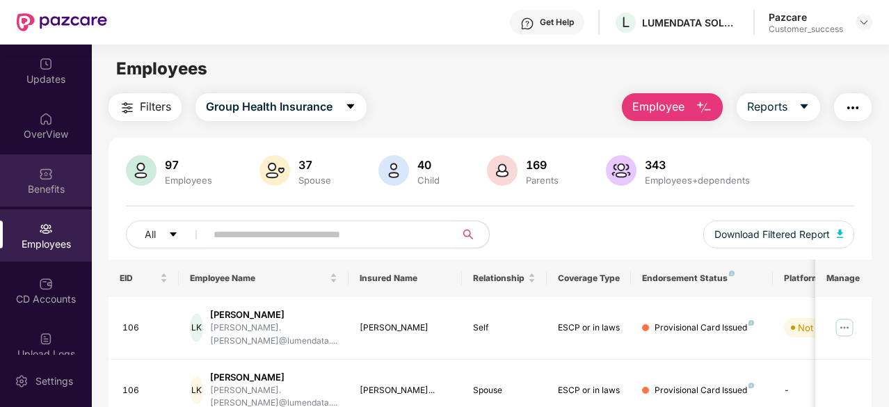
click at [33, 190] on div "Benefits" at bounding box center [46, 189] width 92 height 14
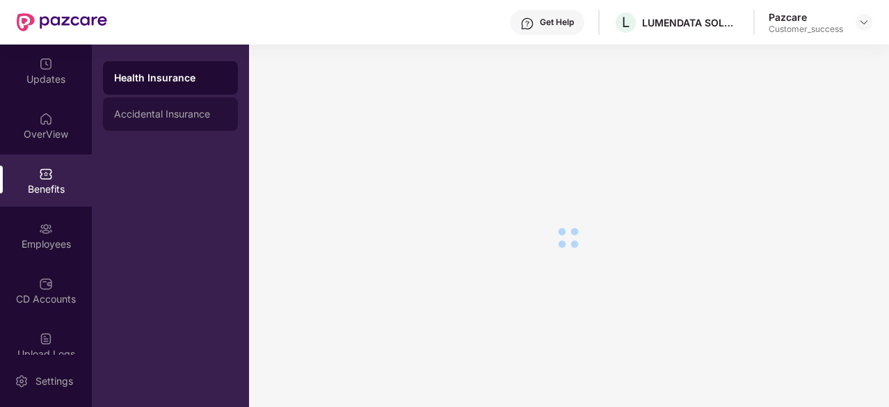
click at [136, 122] on div "Accidental Insurance" at bounding box center [170, 113] width 135 height 33
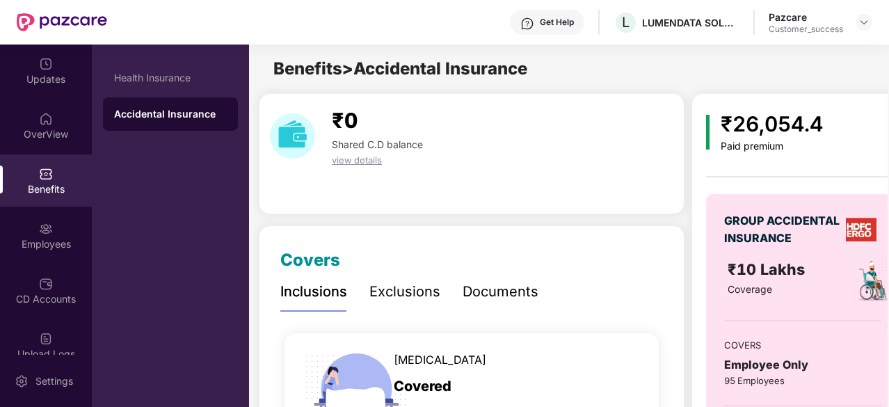
click at [750, 269] on span "₹10 Lakhs" at bounding box center [768, 269] width 81 height 18
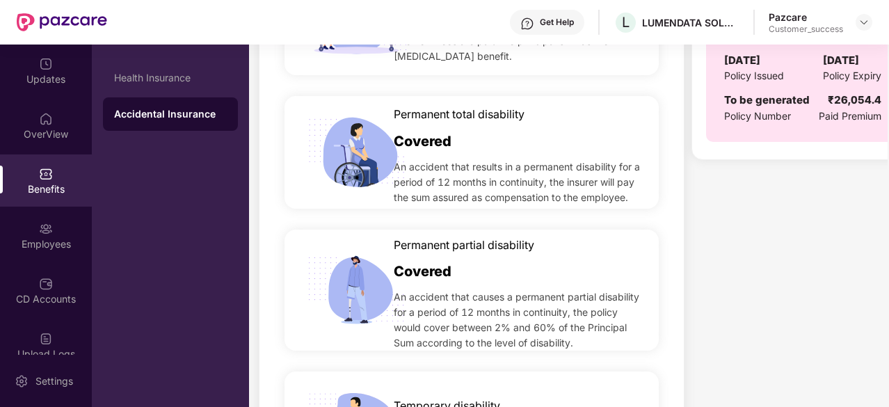
scroll to position [373, 0]
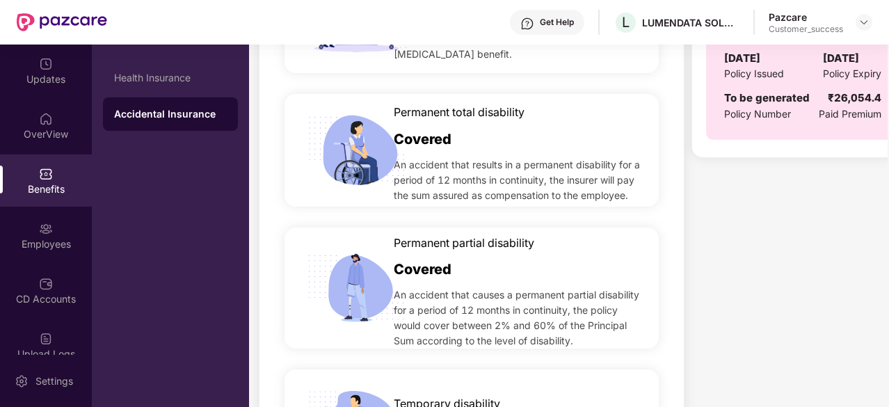
click at [549, 289] on span "An accident that causes a permanent partial disability for a period of 12 month…" at bounding box center [519, 317] width 250 height 61
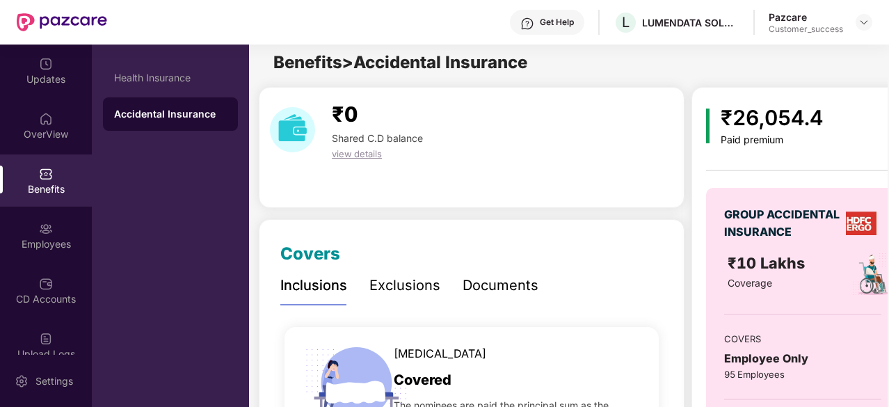
scroll to position [0, 0]
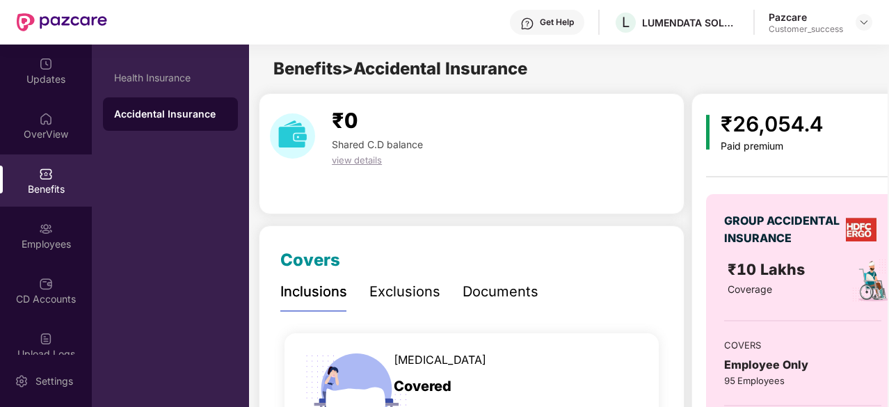
click at [422, 287] on div "Exclusions" at bounding box center [405, 292] width 71 height 22
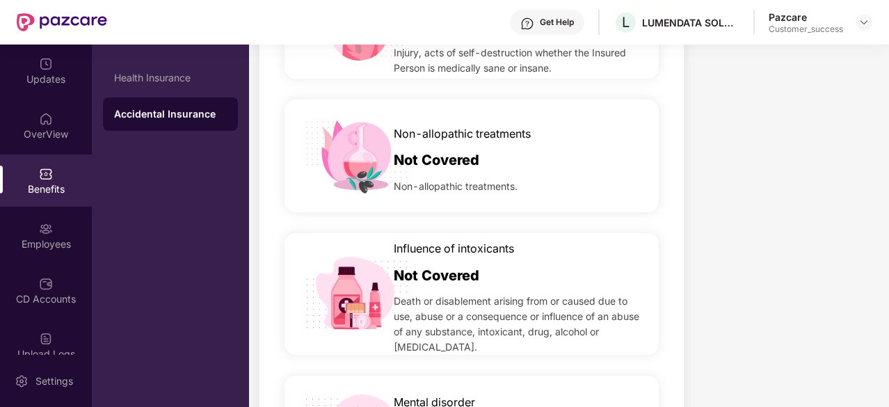
scroll to position [768, 0]
click at [525, 280] on div "Not Covered" at bounding box center [519, 272] width 250 height 29
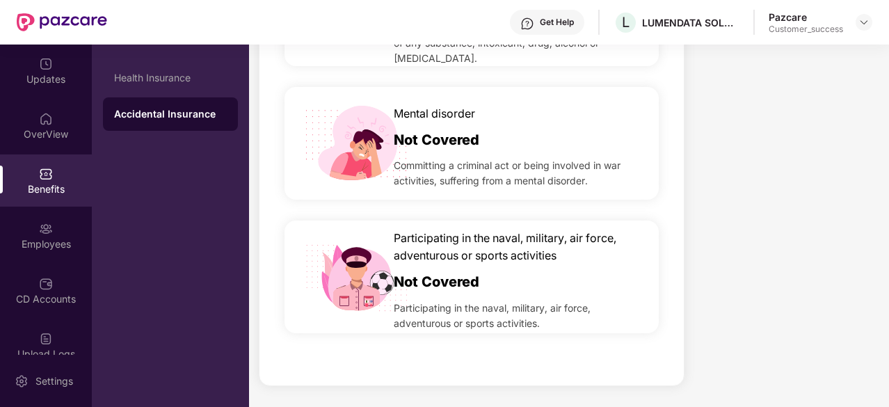
scroll to position [1056, 0]
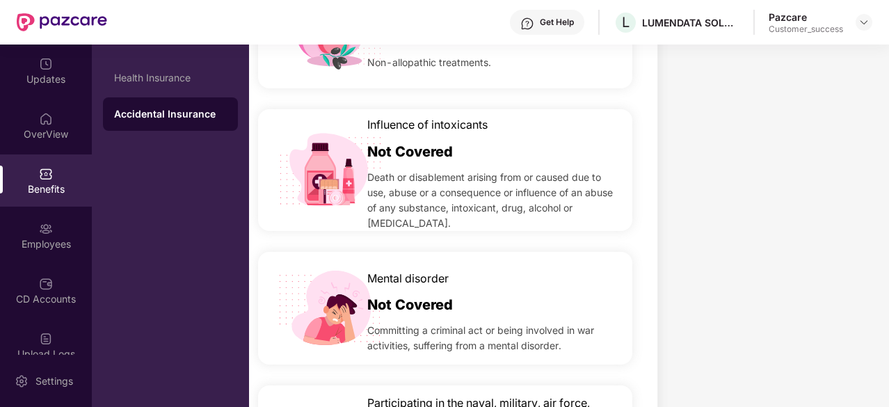
scroll to position [889, 0]
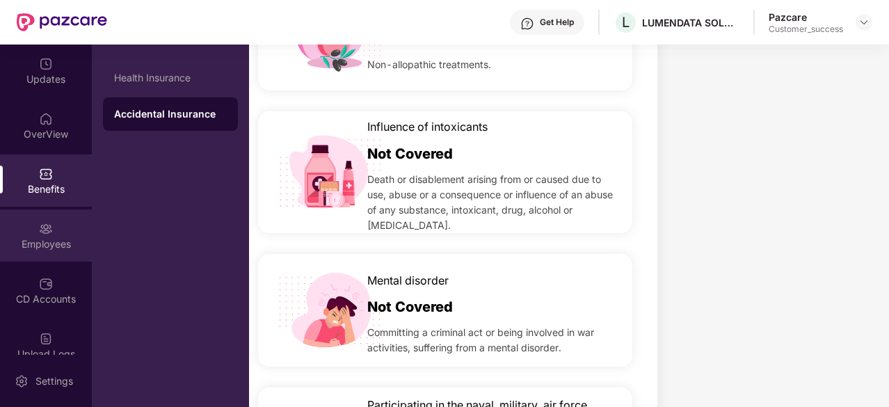
click at [42, 233] on img at bounding box center [46, 229] width 14 height 14
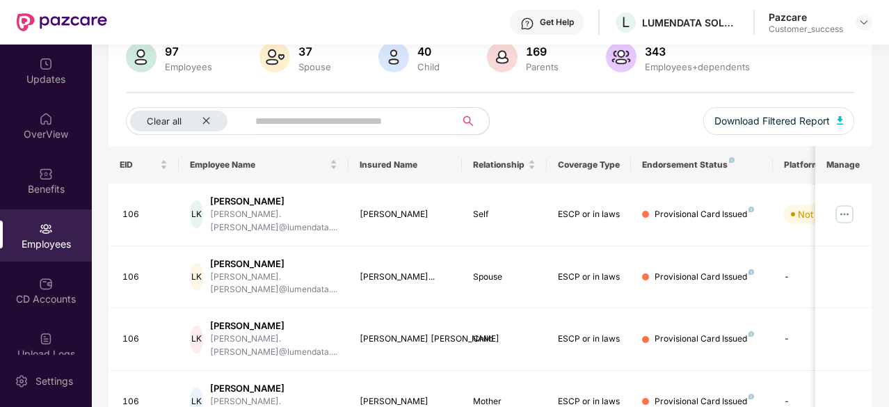
scroll to position [0, 0]
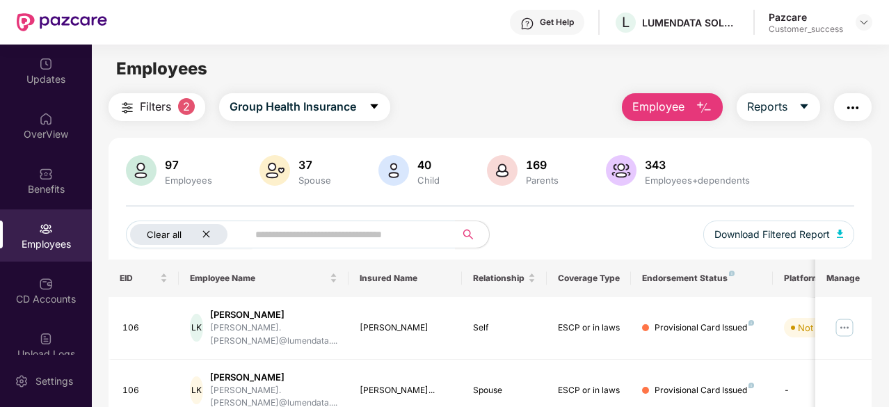
click at [209, 237] on icon "close" at bounding box center [206, 234] width 7 height 7
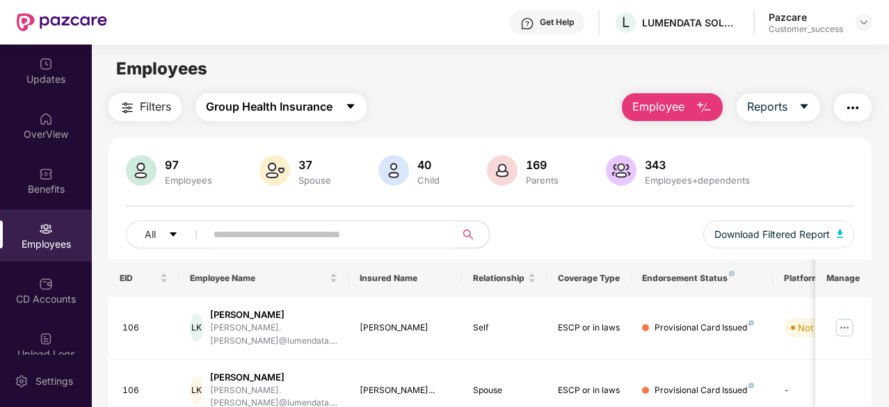
click at [349, 110] on icon "caret-down" at bounding box center [350, 106] width 11 height 11
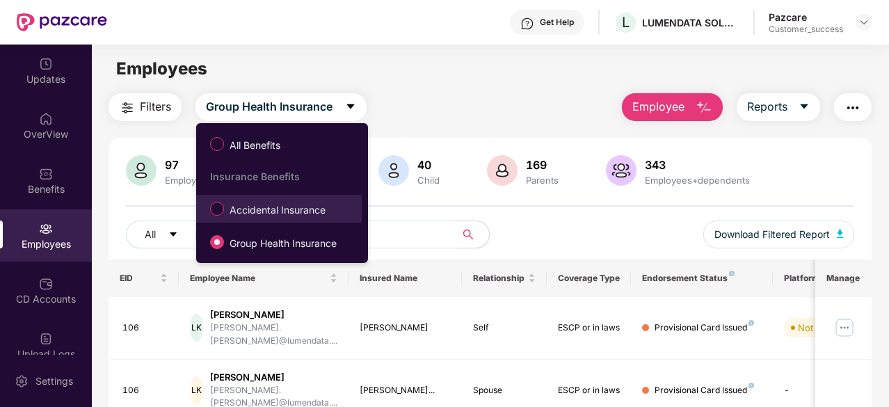
click at [299, 203] on span "Accidental Insurance" at bounding box center [277, 210] width 107 height 15
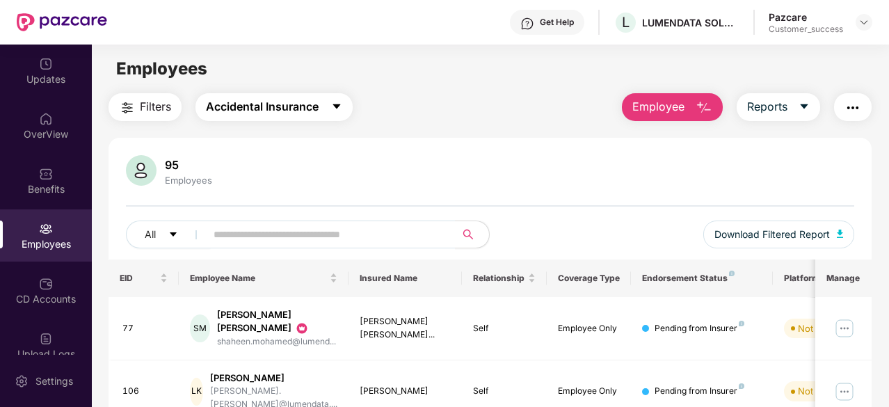
click at [331, 111] on button "Accidental Insurance" at bounding box center [274, 107] width 157 height 28
click at [270, 104] on span "Accidental Insurance" at bounding box center [262, 106] width 113 height 17
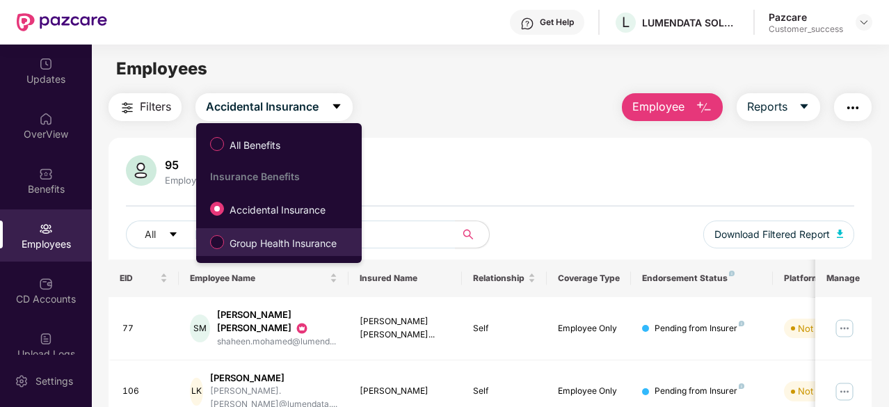
click at [236, 250] on span "Group Health Insurance" at bounding box center [283, 243] width 118 height 15
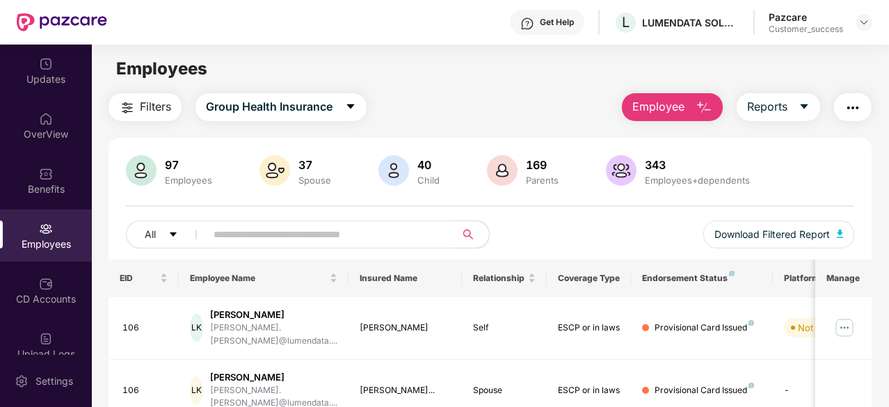
click at [701, 106] on img "button" at bounding box center [704, 108] width 17 height 17
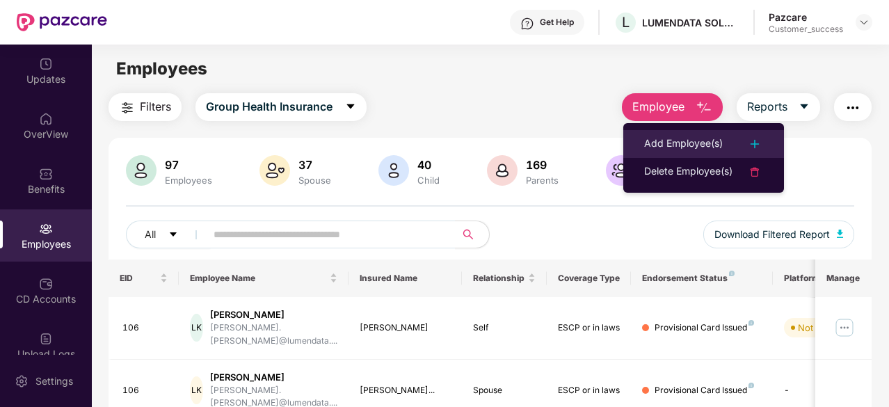
click at [733, 145] on div "Add Employee(s)" at bounding box center [703, 144] width 119 height 17
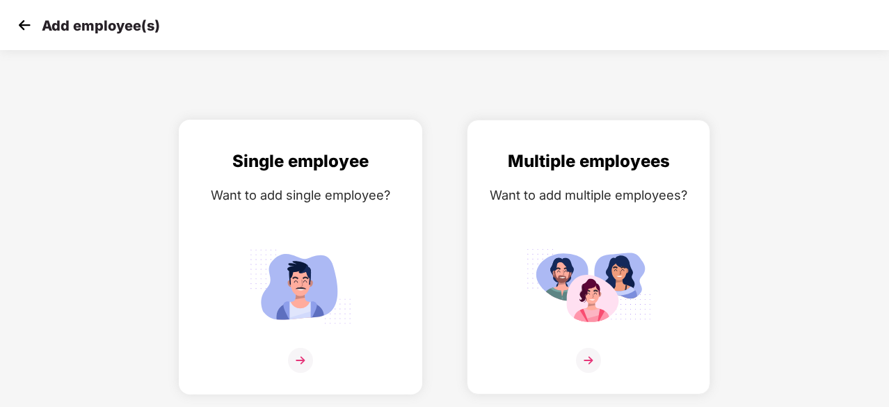
click at [270, 219] on div "Single employee Want to add single employee?" at bounding box center [300, 269] width 214 height 242
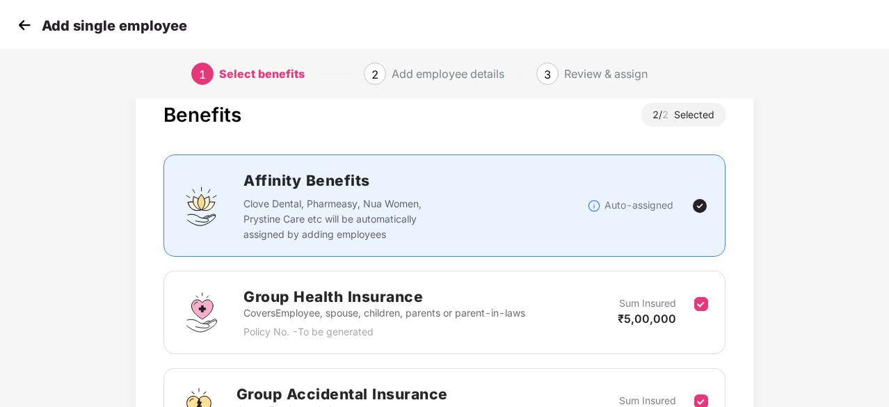
scroll to position [80, 0]
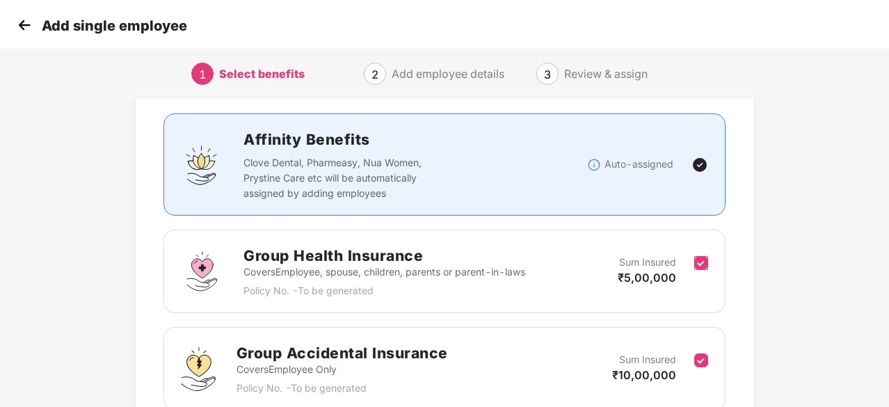
click at [702, 272] on label at bounding box center [702, 272] width 14 height 34
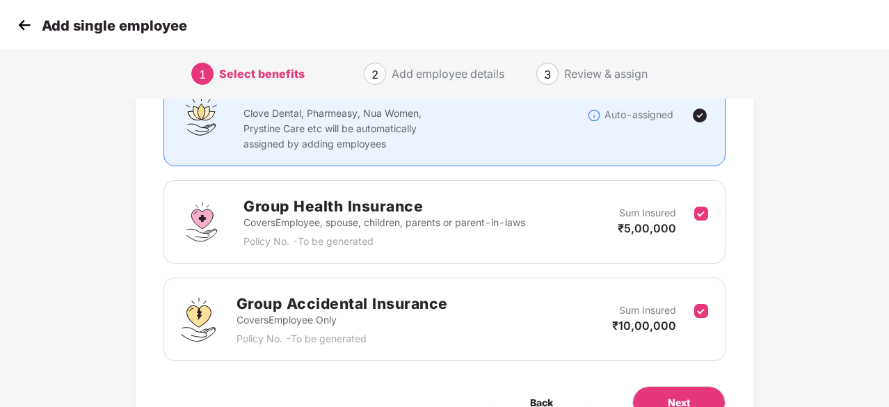
scroll to position [128, 0]
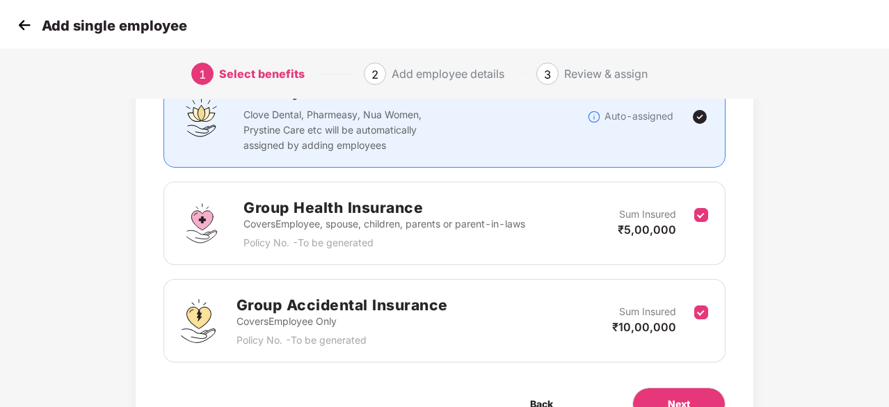
click at [19, 23] on img at bounding box center [24, 25] width 21 height 21
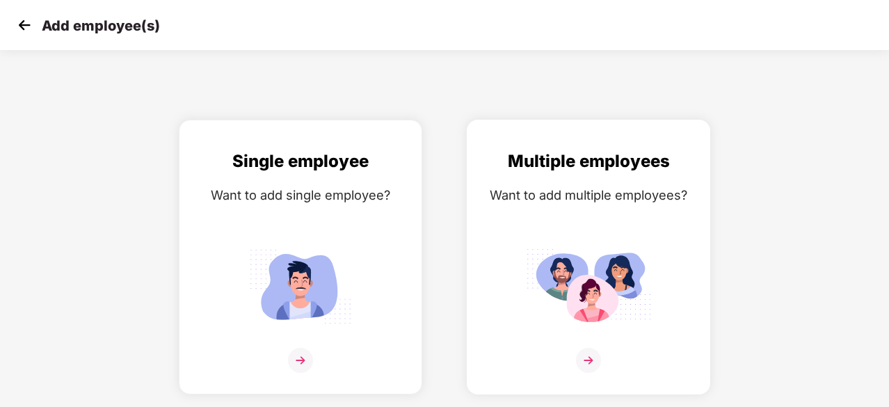
click at [589, 263] on img at bounding box center [588, 286] width 125 height 87
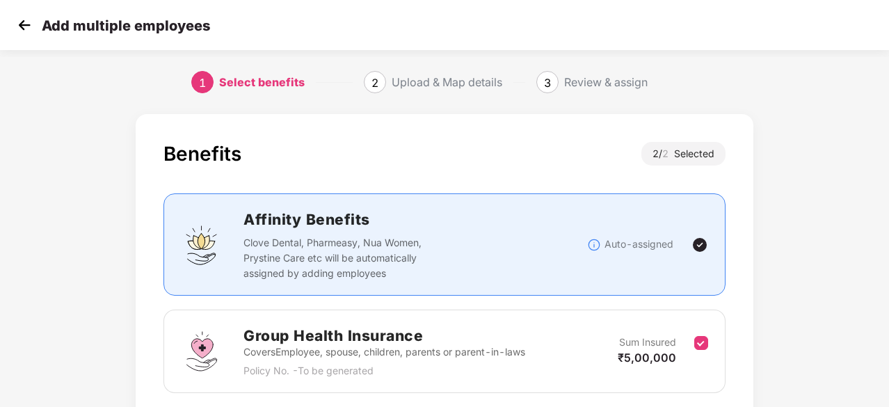
click at [23, 24] on img at bounding box center [24, 25] width 21 height 21
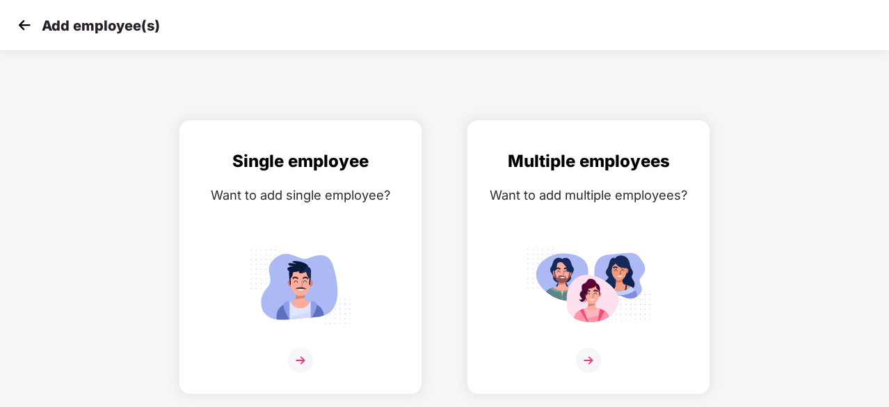
click at [23, 24] on img at bounding box center [24, 25] width 21 height 21
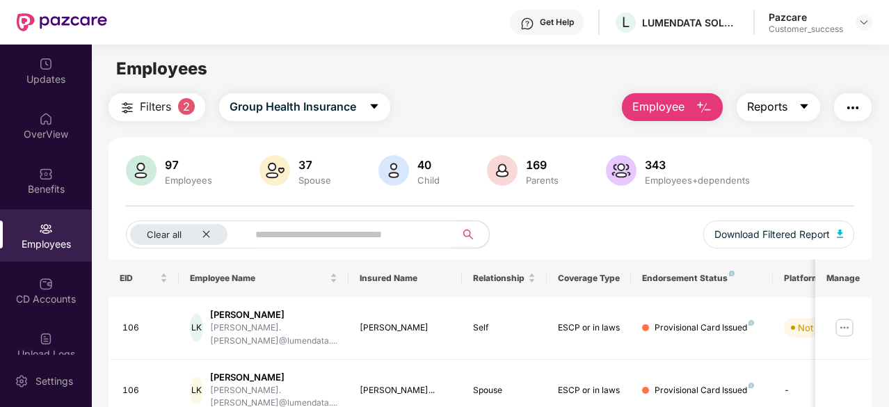
click at [807, 110] on icon "caret-down" at bounding box center [804, 106] width 11 height 11
click at [740, 75] on div "Employees" at bounding box center [490, 69] width 797 height 26
click at [33, 278] on div "CD Accounts" at bounding box center [46, 290] width 92 height 52
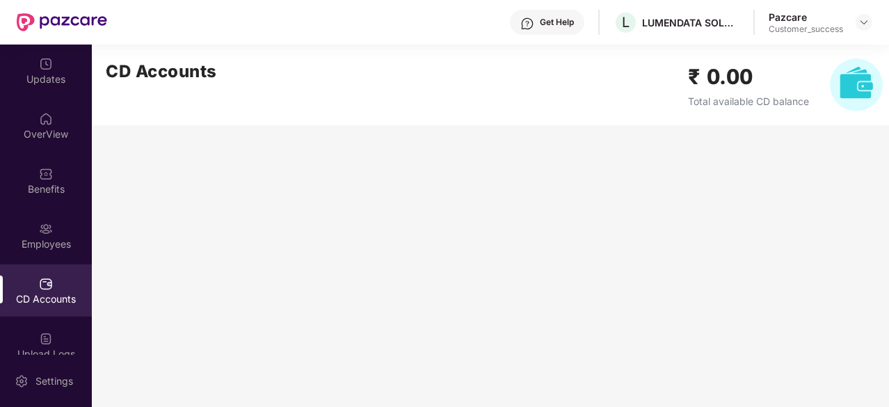
click at [729, 81] on h2 "₹ 0.00" at bounding box center [748, 77] width 121 height 33
click at [781, 79] on h2 "₹ 0.00" at bounding box center [748, 77] width 121 height 33
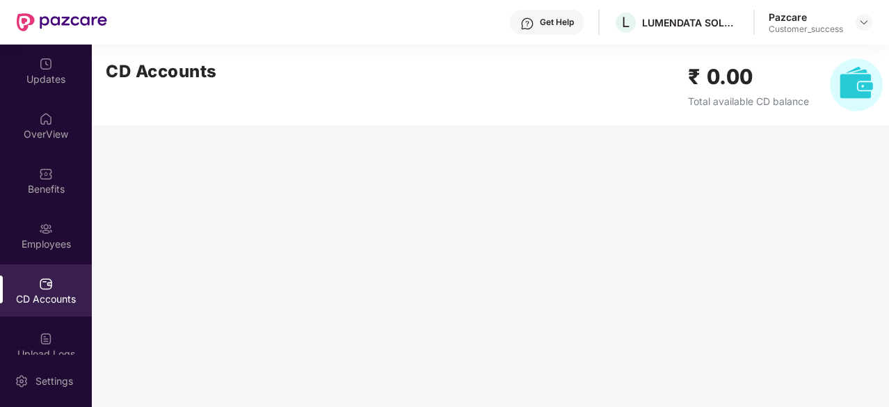
click at [720, 67] on h2 "₹ 0.00" at bounding box center [748, 77] width 121 height 33
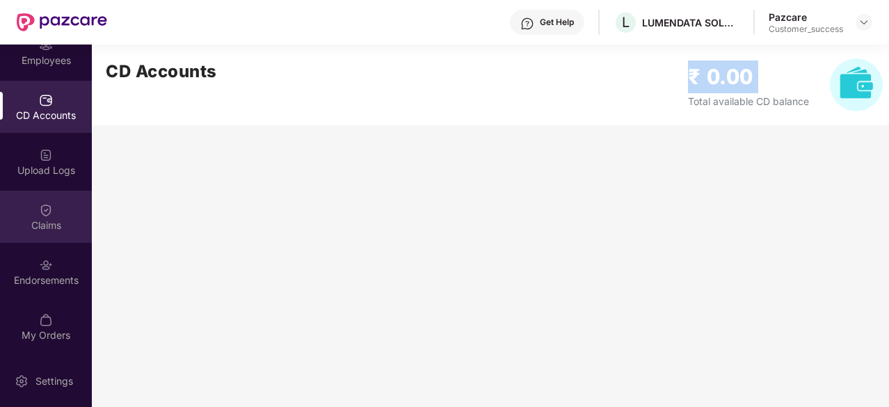
scroll to position [184, 0]
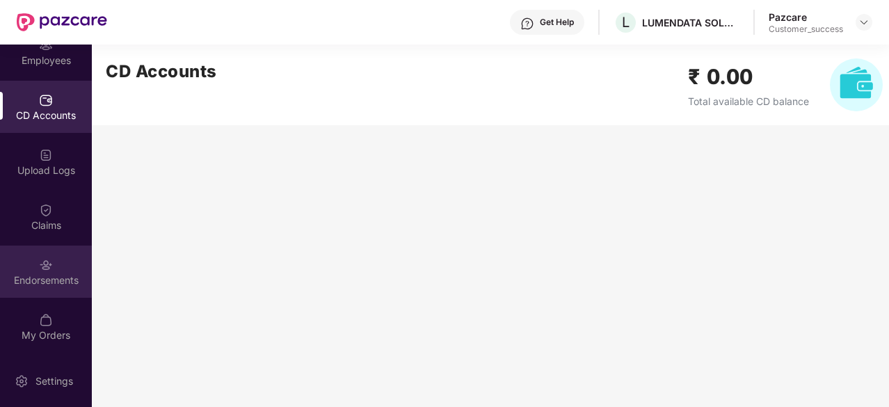
click at [22, 286] on div "Endorsements" at bounding box center [46, 281] width 92 height 14
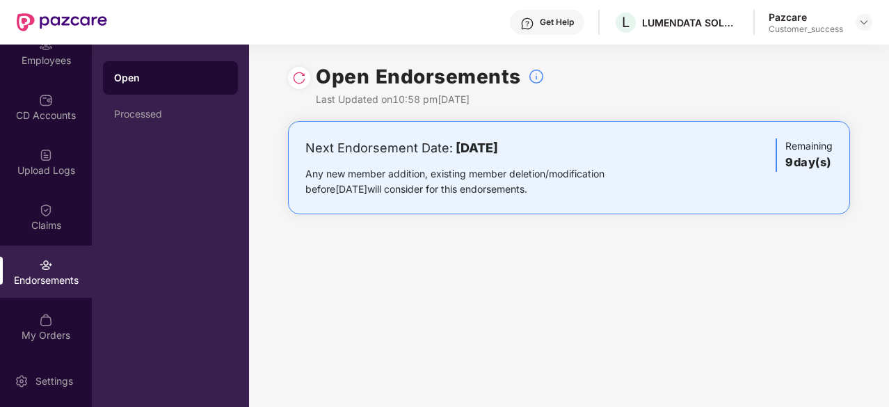
click at [431, 150] on div "Next Endorsement Date: 18 October 2025" at bounding box center [477, 147] width 343 height 19
click at [496, 116] on div "Open Endorsements Last Updated on 10:58 pm, 09 Oct 2025" at bounding box center [569, 83] width 562 height 77
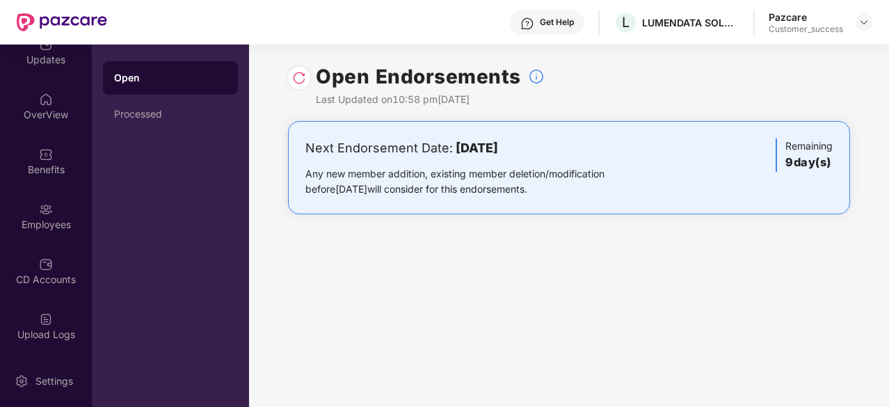
scroll to position [0, 0]
